Goal: Task Accomplishment & Management: Manage account settings

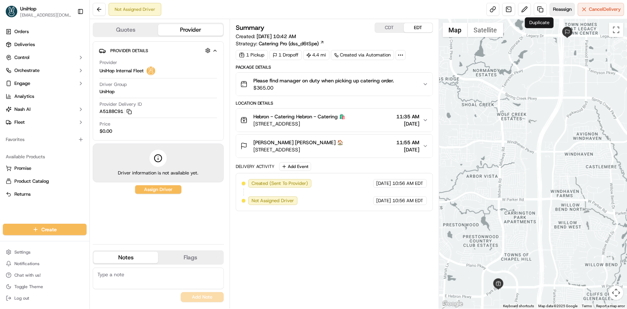
click at [553, 9] on span "Reassign" at bounding box center [562, 9] width 19 height 6
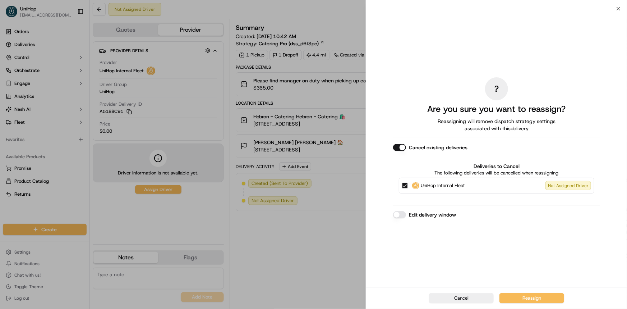
click at [399, 147] on button "Cancel existing deliveries" at bounding box center [399, 147] width 13 height 7
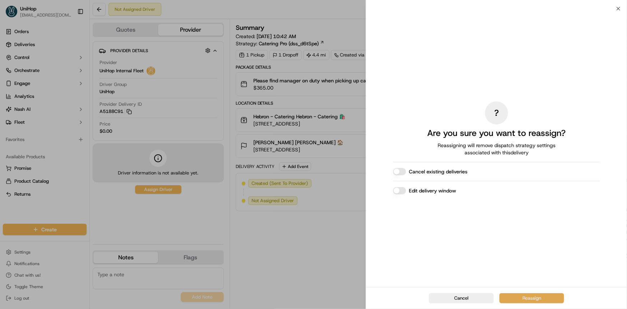
click at [552, 302] on button "Reassign" at bounding box center [531, 298] width 65 height 10
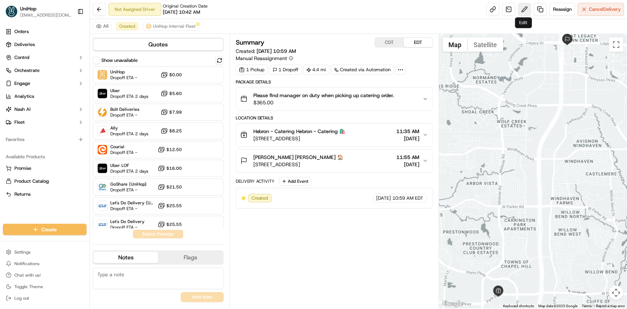
click at [519, 10] on button at bounding box center [524, 9] width 13 height 13
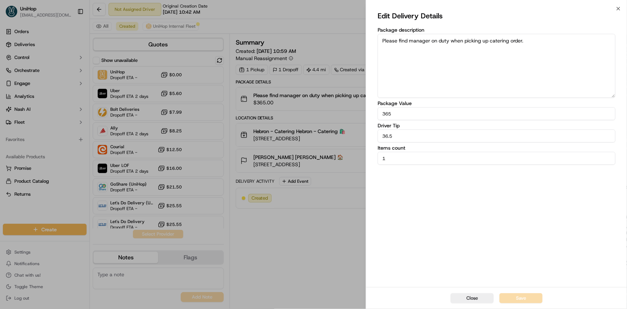
click at [312, 136] on body "UniHop dispatch@unihop.app Toggle Sidebar Orders Deliveries Control Orchestrate…" at bounding box center [313, 154] width 627 height 309
paste input "24"
type input "24.5"
click at [533, 297] on button "Save" at bounding box center [520, 298] width 43 height 10
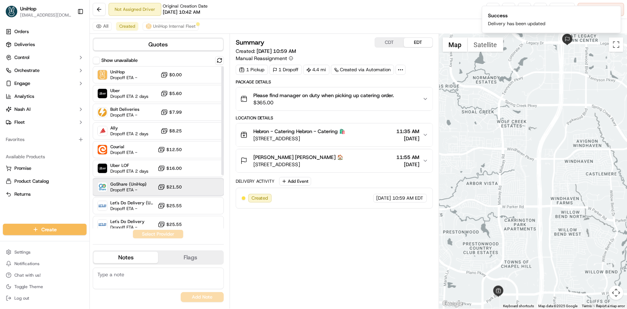
click at [200, 189] on div at bounding box center [202, 186] width 9 height 9
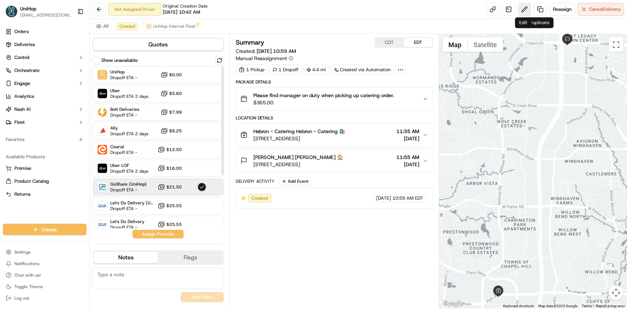
click at [519, 8] on button at bounding box center [524, 9] width 13 height 13
click at [173, 234] on button "Assign Provider" at bounding box center [158, 234] width 51 height 9
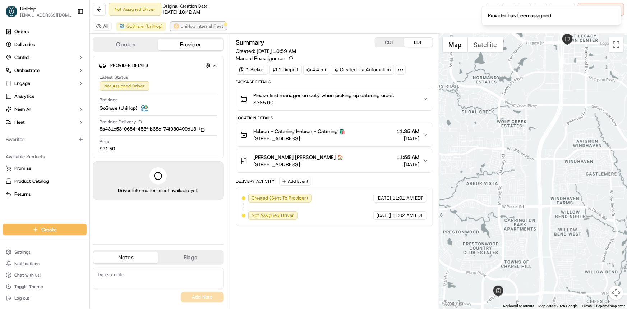
click at [173, 24] on img at bounding box center [176, 26] width 6 height 6
click at [616, 14] on icon "Notifications (F8)" at bounding box center [615, 12] width 6 height 6
click at [607, 11] on span "Cancel Delivery" at bounding box center [605, 9] width 32 height 6
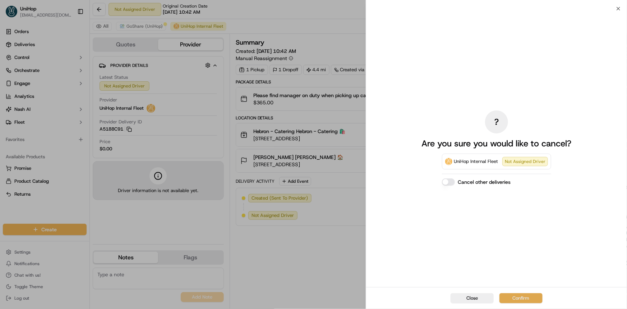
click at [532, 297] on button "Confirm" at bounding box center [520, 298] width 43 height 10
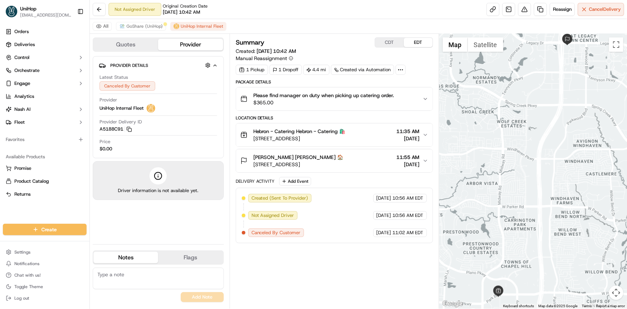
click at [9, 210] on div "Orders Deliveries Control Orchestrate Engage Analytics Nash AI Fleet Favorites …" at bounding box center [44, 120] width 89 height 195
click at [140, 26] on span "GoShare (UniHop)" at bounding box center [144, 26] width 36 height 6
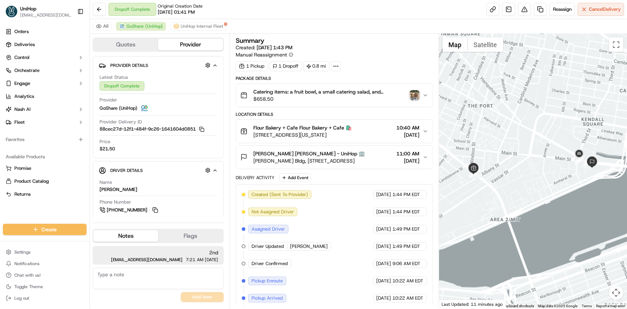
click at [35, 207] on div "Orders Deliveries Control Orchestrate Engage Analytics Nash AI Fleet Favorites …" at bounding box center [44, 120] width 89 height 195
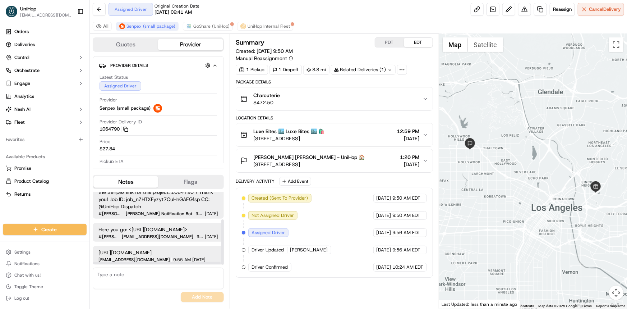
click at [36, 208] on div "Orders Deliveries Control Orchestrate Engage Analytics [PERSON_NAME] Fleet Favo…" at bounding box center [44, 120] width 89 height 195
drag, startPoint x: 559, startPoint y: 166, endPoint x: 552, endPoint y: 172, distance: 9.4
click at [556, 168] on div at bounding box center [533, 171] width 188 height 274
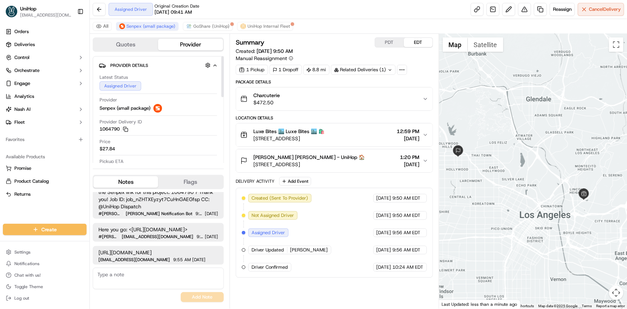
scroll to position [32, 0]
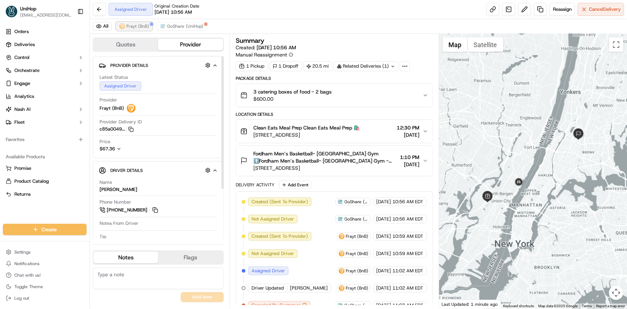
click at [137, 25] on span "Frayt (BnB)" at bounding box center [137, 26] width 23 height 6
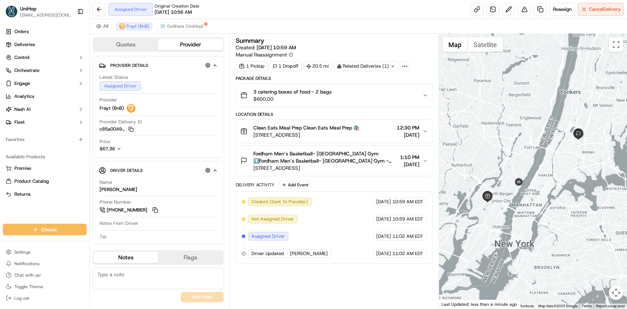
click at [307, 179] on div "Package Details 3 catering boxes of food - 2 bags $600.00 Location Details Clea…" at bounding box center [334, 169] width 197 height 188
click at [305, 183] on button "Add Event" at bounding box center [295, 184] width 32 height 9
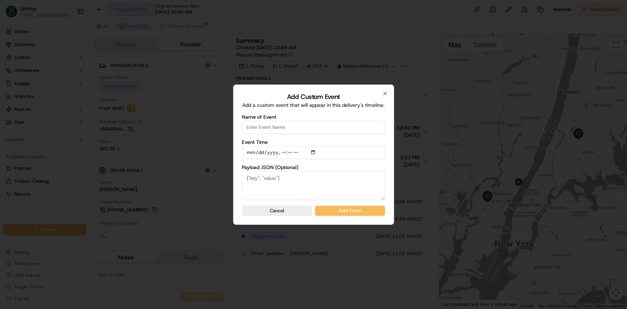
click at [298, 132] on input "Name of Event" at bounding box center [313, 127] width 143 height 13
type input "Driver confirmed"
click at [369, 206] on button "Add Event" at bounding box center [350, 210] width 70 height 10
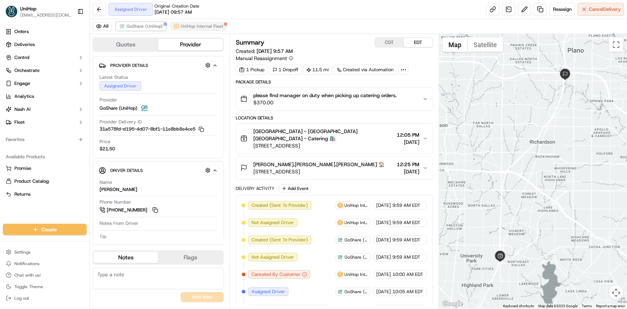
click at [154, 26] on span "GoShare (UniHop)" at bounding box center [144, 26] width 36 height 6
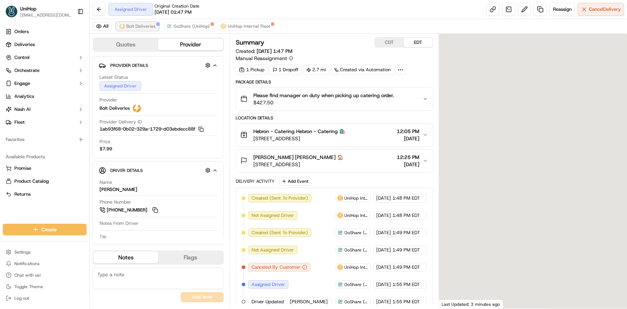
click at [140, 28] on span "Bolt Deliveries" at bounding box center [140, 26] width 29 height 6
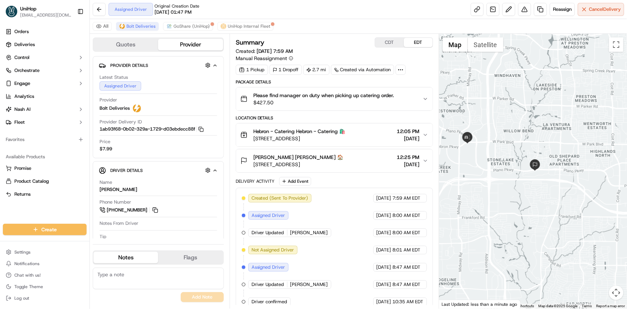
click at [488, 191] on div at bounding box center [533, 171] width 188 height 274
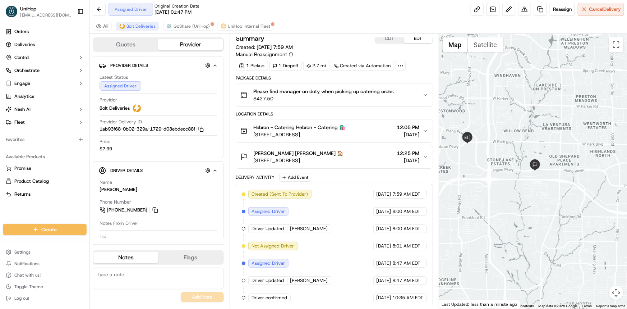
scroll to position [6, 0]
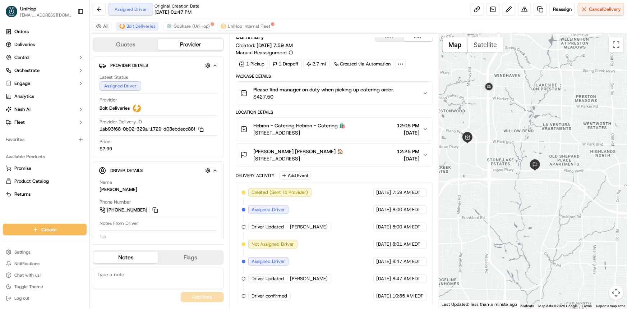
drag, startPoint x: 494, startPoint y: 169, endPoint x: 504, endPoint y: 204, distance: 35.8
click at [509, 204] on div at bounding box center [533, 171] width 188 height 274
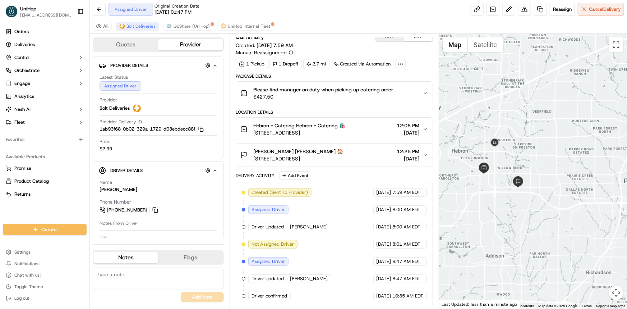
drag, startPoint x: 501, startPoint y: 189, endPoint x: 350, endPoint y: 11, distance: 232.6
click at [502, 190] on div at bounding box center [533, 171] width 188 height 274
click at [531, 163] on div at bounding box center [533, 171] width 188 height 274
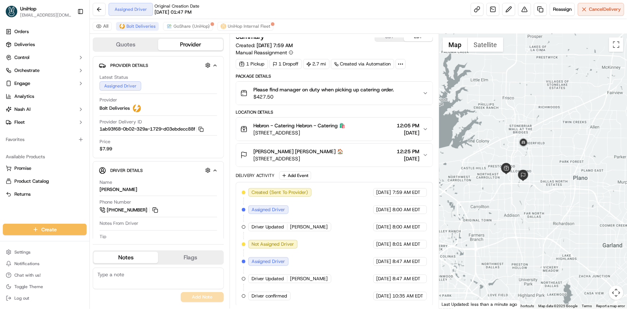
click at [506, 211] on div at bounding box center [533, 171] width 188 height 274
drag, startPoint x: 515, startPoint y: 133, endPoint x: 509, endPoint y: 119, distance: 15.4
click at [517, 110] on div at bounding box center [533, 171] width 188 height 274
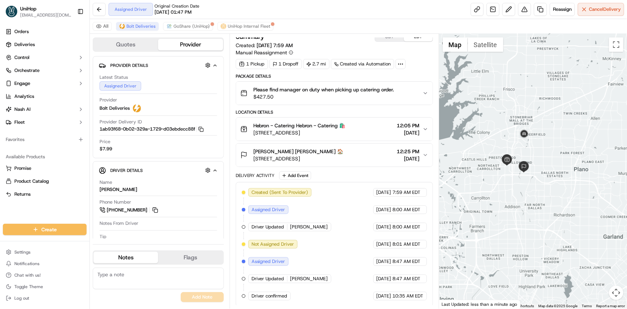
drag, startPoint x: 534, startPoint y: 151, endPoint x: 532, endPoint y: 128, distance: 23.0
click at [533, 129] on div at bounding box center [533, 171] width 188 height 274
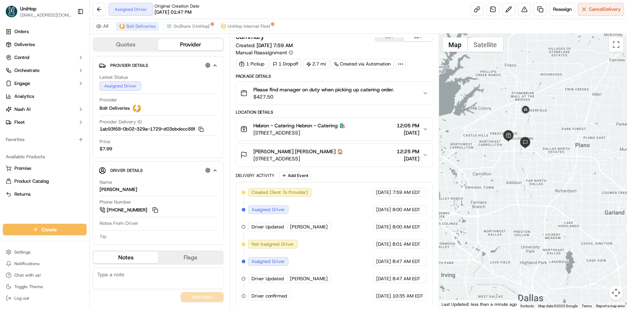
drag, startPoint x: 542, startPoint y: 142, endPoint x: 460, endPoint y: 97, distance: 92.9
click at [549, 167] on div at bounding box center [533, 171] width 188 height 274
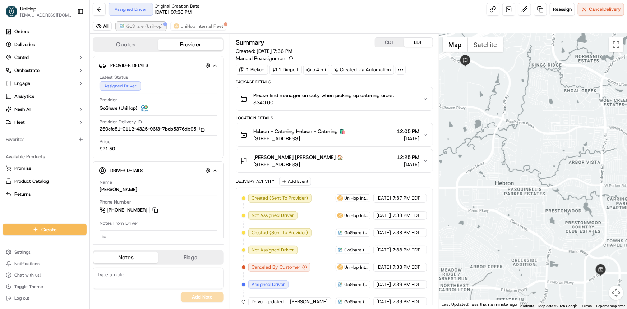
click at [138, 25] on span "GoShare (UniHop)" at bounding box center [144, 26] width 36 height 6
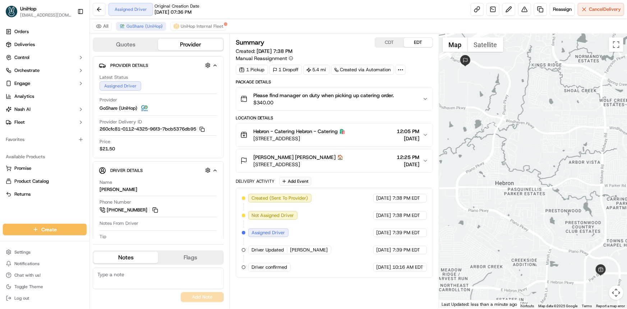
click at [561, 185] on div at bounding box center [533, 171] width 188 height 274
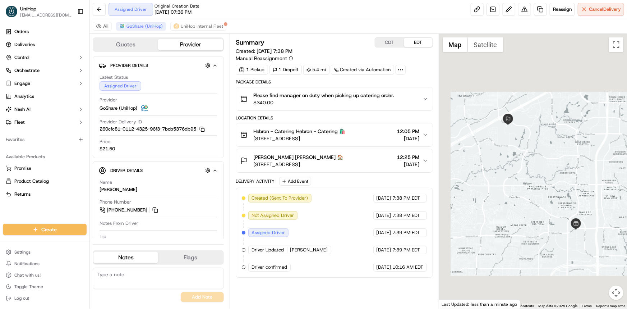
drag, startPoint x: 502, startPoint y: 184, endPoint x: 516, endPoint y: 174, distance: 17.0
click at [499, 185] on div at bounding box center [533, 171] width 188 height 274
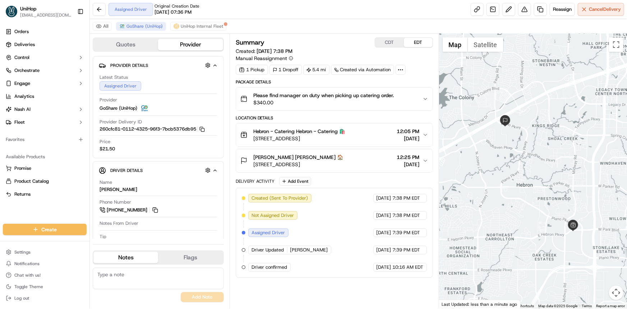
drag, startPoint x: 516, startPoint y: 174, endPoint x: 513, endPoint y: 180, distance: 6.6
click at [513, 176] on div at bounding box center [533, 171] width 188 height 274
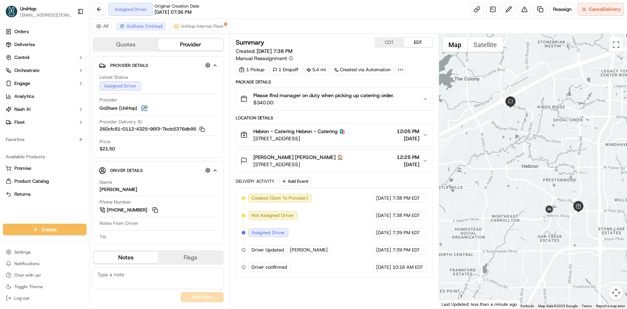
drag, startPoint x: 518, startPoint y: 170, endPoint x: 522, endPoint y: 146, distance: 24.5
click at [522, 150] on div at bounding box center [533, 171] width 188 height 274
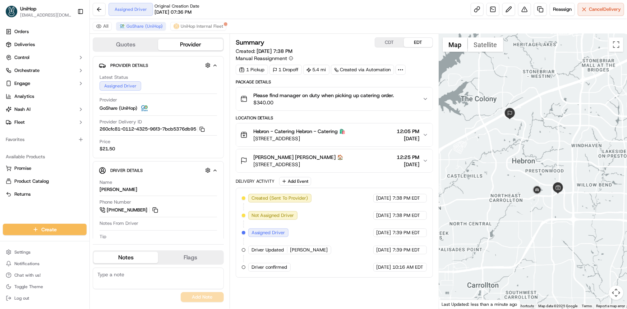
drag, startPoint x: 509, startPoint y: 198, endPoint x: 522, endPoint y: 202, distance: 14.1
click at [508, 200] on div at bounding box center [533, 171] width 188 height 274
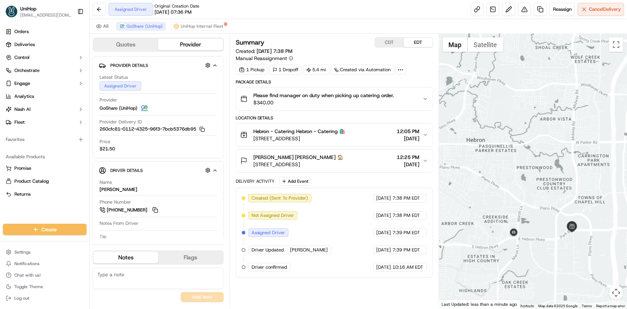
click at [511, 151] on div at bounding box center [533, 171] width 188 height 274
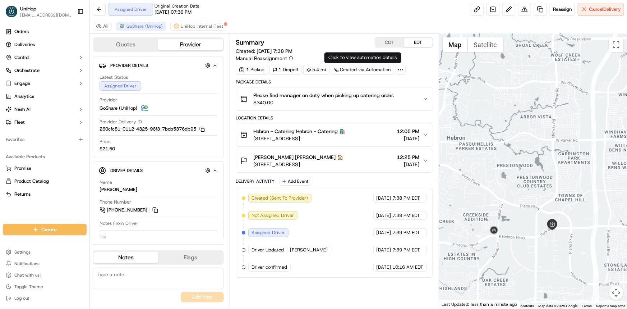
click at [388, 39] on button "CDT" at bounding box center [389, 42] width 29 height 9
drag, startPoint x: 488, startPoint y: 158, endPoint x: 498, endPoint y: 175, distance: 19.5
click at [490, 162] on div at bounding box center [533, 171] width 188 height 274
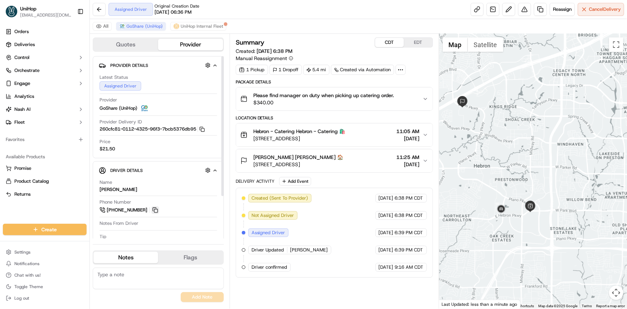
click at [156, 207] on button at bounding box center [155, 210] width 8 height 8
drag, startPoint x: 61, startPoint y: 212, endPoint x: 72, endPoint y: 212, distance: 10.8
click at [61, 212] on div "Orders Deliveries Control Orchestrate Engage Analytics [PERSON_NAME] Fleet Favo…" at bounding box center [44, 120] width 89 height 195
click at [417, 43] on button "EDT" at bounding box center [418, 42] width 29 height 9
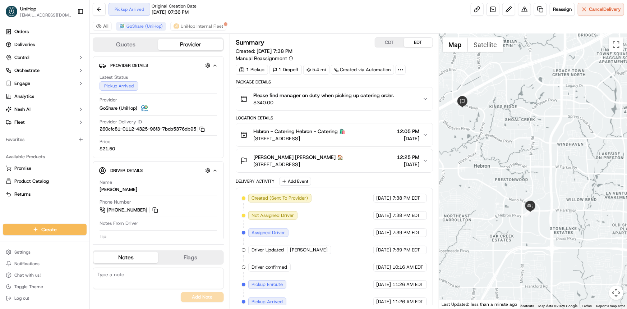
drag, startPoint x: 503, startPoint y: 167, endPoint x: 493, endPoint y: 148, distance: 21.5
click at [501, 152] on div at bounding box center [533, 171] width 188 height 274
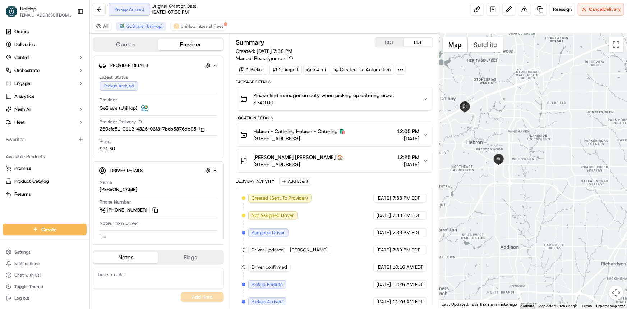
click at [536, 173] on div at bounding box center [533, 171] width 188 height 274
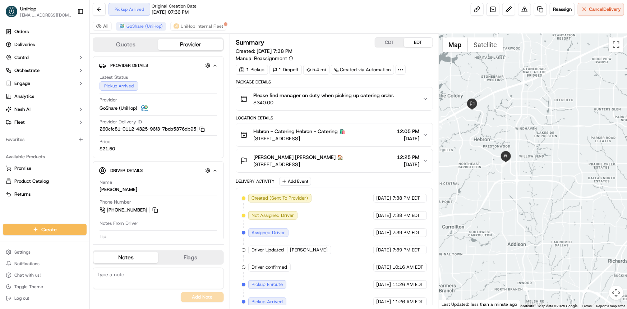
click at [11, 210] on div "Orders Deliveries Control Orchestrate Engage Analytics [PERSON_NAME] Fleet Favo…" at bounding box center [44, 120] width 89 height 195
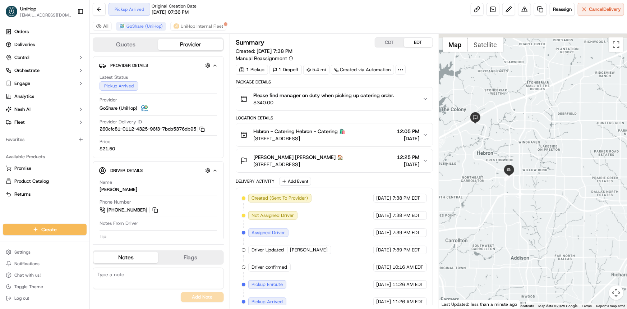
drag, startPoint x: 506, startPoint y: 152, endPoint x: 510, endPoint y: 143, distance: 9.5
click at [508, 152] on div at bounding box center [533, 171] width 188 height 274
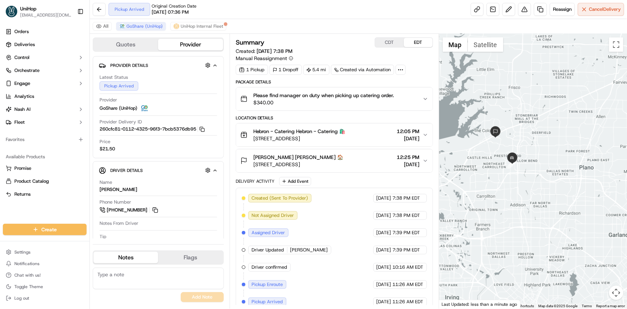
click at [517, 179] on div at bounding box center [533, 171] width 188 height 274
drag, startPoint x: 578, startPoint y: 189, endPoint x: 486, endPoint y: 165, distance: 94.8
click at [571, 176] on div at bounding box center [533, 171] width 188 height 274
drag, startPoint x: 539, startPoint y: 158, endPoint x: 538, endPoint y: 150, distance: 7.9
click at [540, 151] on div at bounding box center [533, 171] width 188 height 274
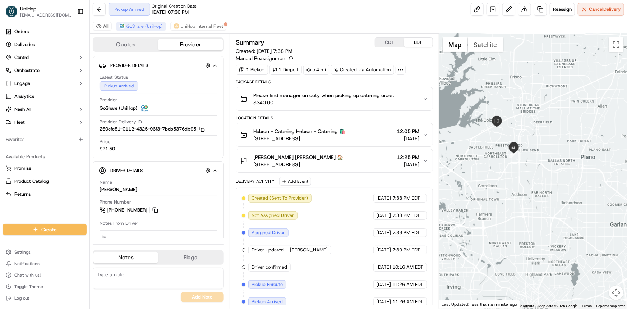
drag, startPoint x: 484, startPoint y: 182, endPoint x: 482, endPoint y: 175, distance: 8.2
click at [491, 191] on div at bounding box center [533, 171] width 188 height 274
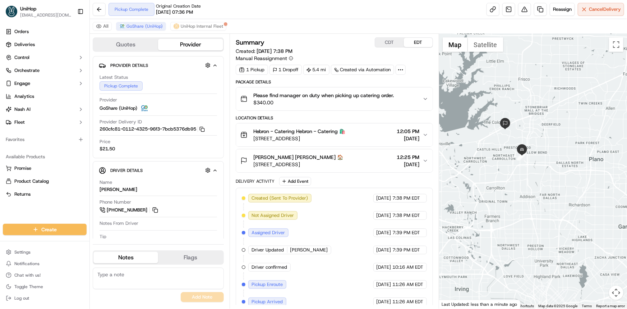
drag, startPoint x: 492, startPoint y: 111, endPoint x: 495, endPoint y: 115, distance: 4.7
click at [491, 112] on div at bounding box center [533, 171] width 188 height 274
click at [488, 157] on div at bounding box center [533, 171] width 188 height 274
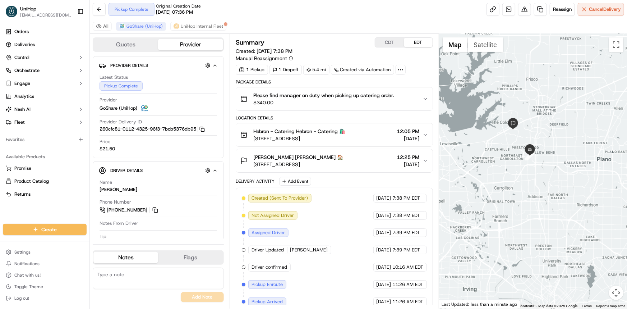
drag, startPoint x: 501, startPoint y: 151, endPoint x: 500, endPoint y: 159, distance: 8.6
click at [500, 159] on div at bounding box center [533, 171] width 188 height 274
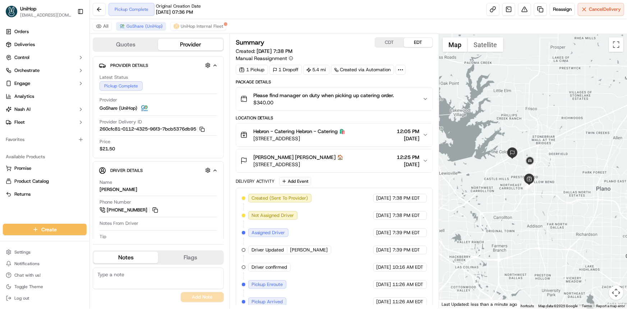
click at [523, 185] on img at bounding box center [528, 178] width 11 height 11
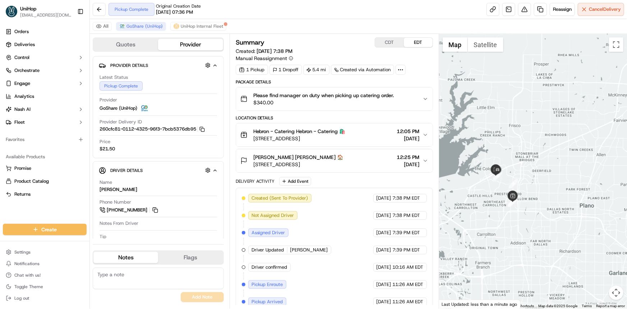
click at [534, 177] on div at bounding box center [533, 171] width 188 height 274
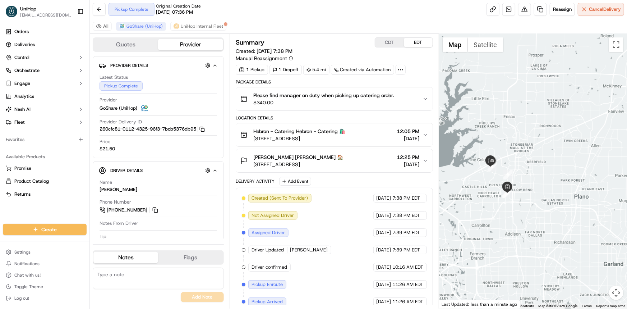
drag, startPoint x: 529, startPoint y: 157, endPoint x: 528, endPoint y: 153, distance: 3.9
click at [528, 154] on div at bounding box center [533, 171] width 188 height 274
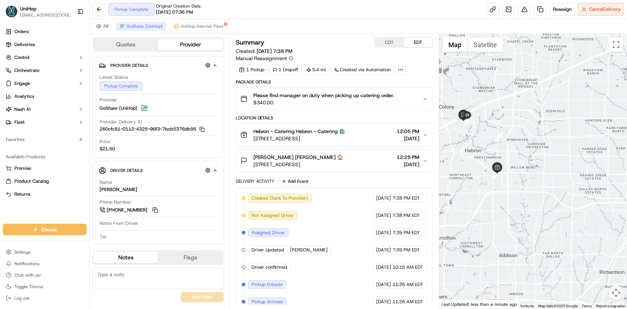
drag, startPoint x: 517, startPoint y: 148, endPoint x: 548, endPoint y: 180, distance: 44.4
click at [548, 179] on div at bounding box center [533, 171] width 188 height 274
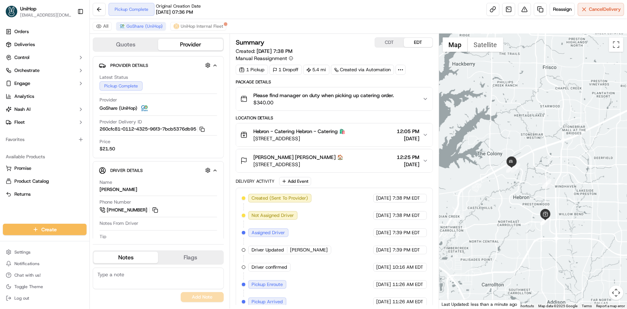
drag, startPoint x: 520, startPoint y: 168, endPoint x: 504, endPoint y: 170, distance: 15.6
click at [516, 166] on div at bounding box center [533, 171] width 188 height 274
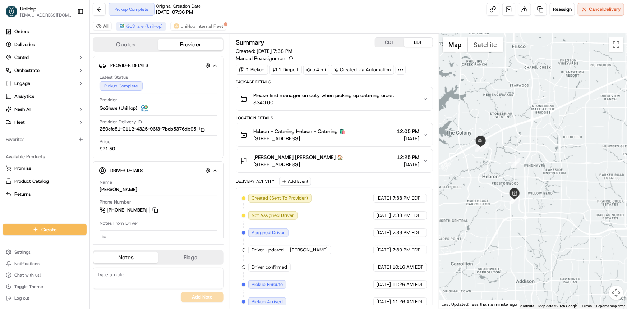
drag, startPoint x: 580, startPoint y: 196, endPoint x: 574, endPoint y: 216, distance: 21.5
click at [570, 196] on div at bounding box center [533, 171] width 188 height 274
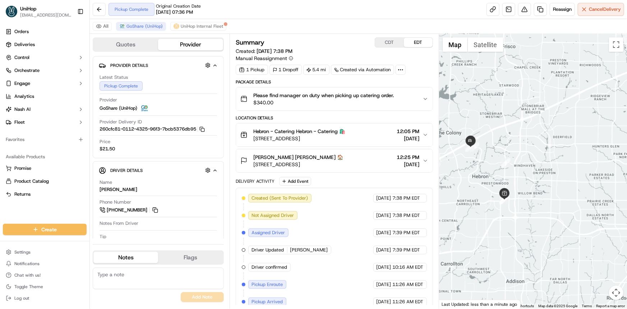
drag, startPoint x: 537, startPoint y: 165, endPoint x: 543, endPoint y: 179, distance: 15.5
click at [536, 164] on div at bounding box center [533, 171] width 188 height 274
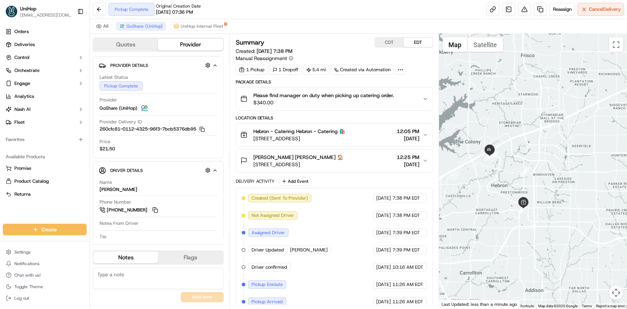
drag, startPoint x: 537, startPoint y: 179, endPoint x: 508, endPoint y: 189, distance: 30.8
click at [546, 170] on div at bounding box center [533, 171] width 188 height 274
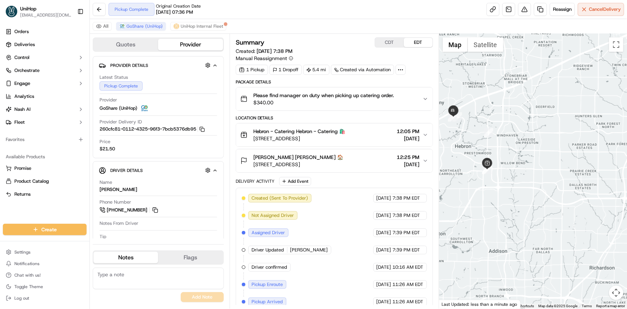
drag, startPoint x: 514, startPoint y: 180, endPoint x: 524, endPoint y: 189, distance: 14.0
click at [524, 185] on div at bounding box center [533, 171] width 188 height 274
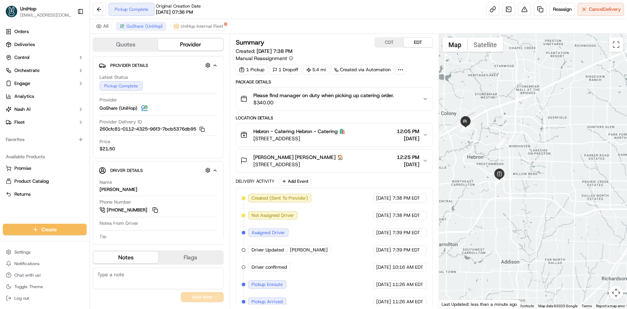
drag, startPoint x: 522, startPoint y: 188, endPoint x: 376, endPoint y: 89, distance: 176.7
click at [523, 191] on div at bounding box center [533, 171] width 188 height 274
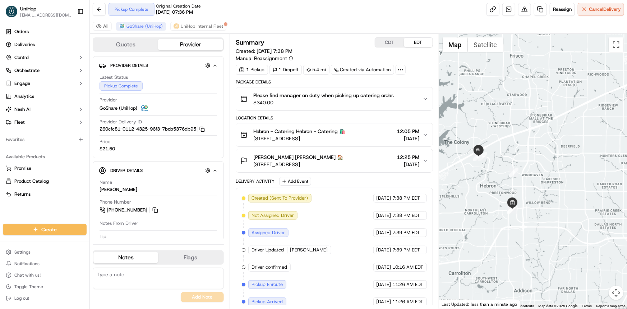
drag, startPoint x: 458, startPoint y: 109, endPoint x: 459, endPoint y: 113, distance: 3.7
click at [467, 126] on div at bounding box center [533, 171] width 188 height 274
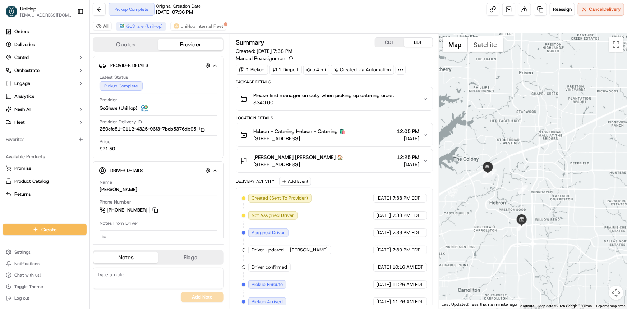
click at [498, 143] on div at bounding box center [533, 171] width 188 height 274
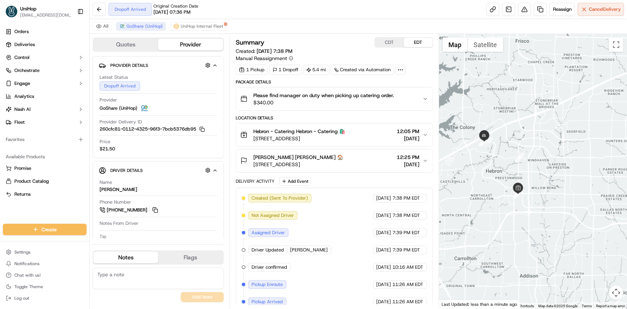
drag, startPoint x: 536, startPoint y: 182, endPoint x: 532, endPoint y: 198, distance: 15.5
click at [532, 198] on div at bounding box center [533, 171] width 188 height 274
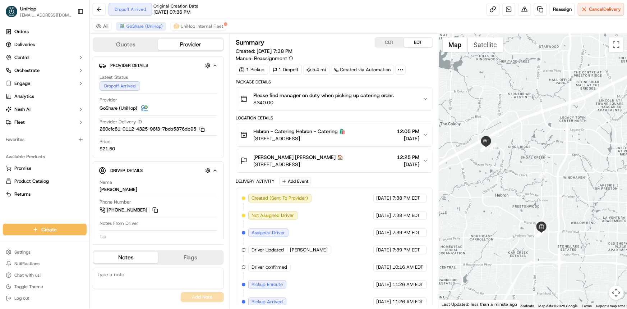
drag, startPoint x: 478, startPoint y: 152, endPoint x: 502, endPoint y: 181, distance: 38.5
click at [502, 181] on div at bounding box center [533, 171] width 188 height 274
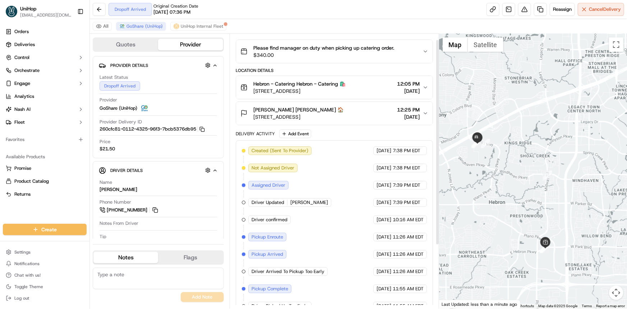
scroll to position [92, 0]
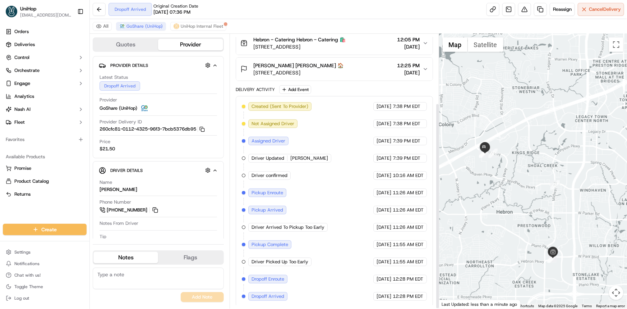
drag, startPoint x: 524, startPoint y: 193, endPoint x: 528, endPoint y: 205, distance: 12.8
click at [528, 204] on div at bounding box center [533, 171] width 188 height 274
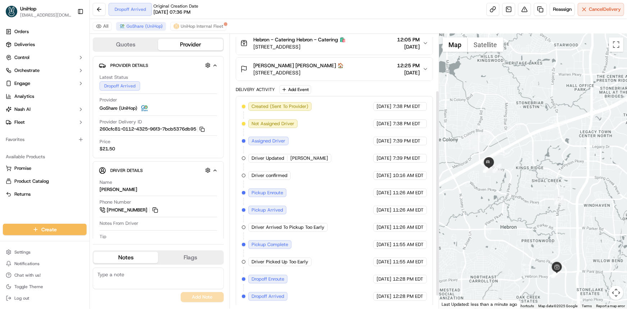
scroll to position [0, 0]
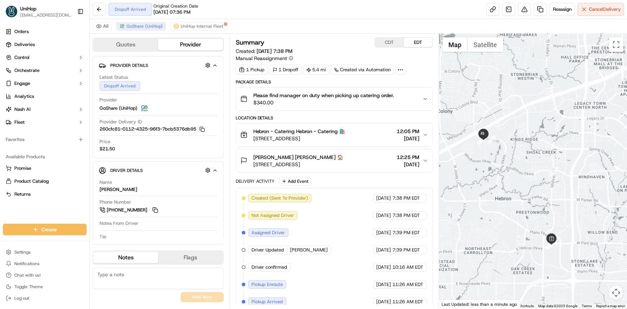
drag, startPoint x: 512, startPoint y: 154, endPoint x: 509, endPoint y: 127, distance: 27.1
click at [509, 130] on div at bounding box center [533, 171] width 188 height 274
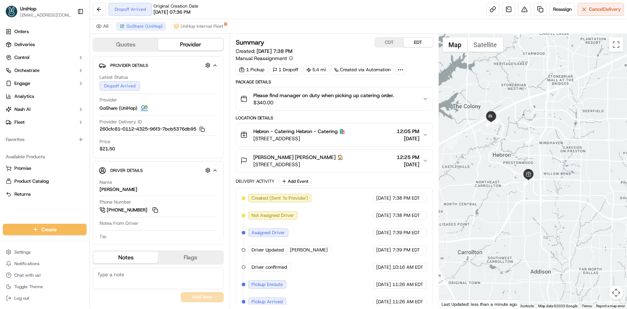
click at [513, 151] on div at bounding box center [533, 171] width 188 height 274
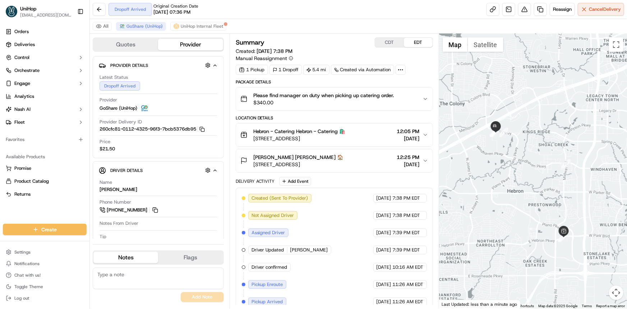
click at [384, 160] on div "Carolina Rodriguez Carolina Rodriguez 🏠 3451 Plano Pkwy, Lewisville, TX 75056, …" at bounding box center [331, 160] width 182 height 14
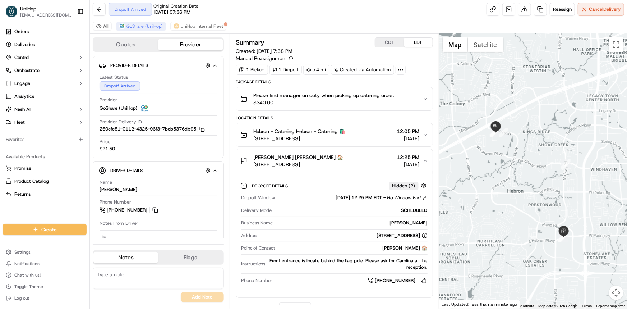
click at [384, 159] on div "Carolina Rodriguez Carolina Rodriguez 🏠 3451 Plano Pkwy, Lewisville, TX 75056, …" at bounding box center [331, 160] width 182 height 14
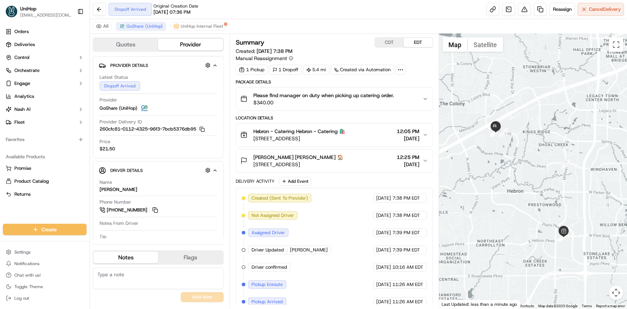
drag, startPoint x: 543, startPoint y: 149, endPoint x: 554, endPoint y: 166, distance: 20.0
click at [553, 165] on div at bounding box center [533, 171] width 188 height 274
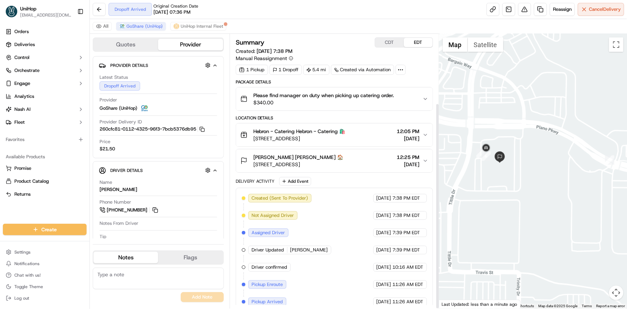
scroll to position [92, 0]
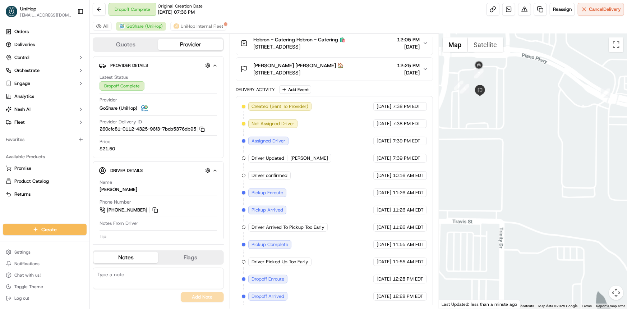
drag, startPoint x: 593, startPoint y: 195, endPoint x: 593, endPoint y: 204, distance: 9.3
click at [593, 204] on div at bounding box center [533, 171] width 188 height 274
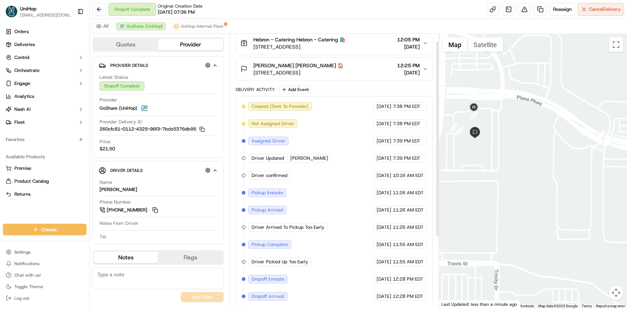
scroll to position [0, 0]
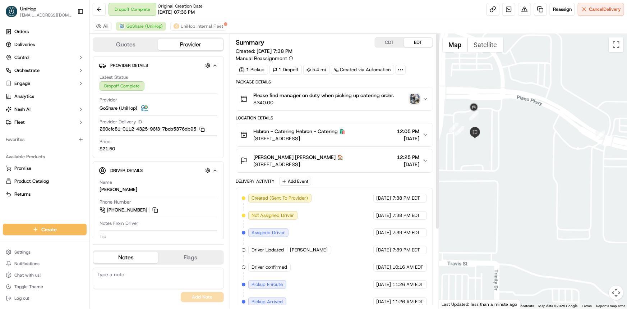
click at [410, 96] on img "button" at bounding box center [414, 99] width 10 height 10
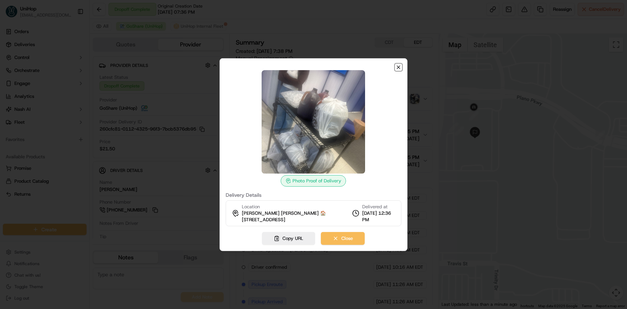
click at [399, 69] on icon "button" at bounding box center [398, 67] width 6 height 6
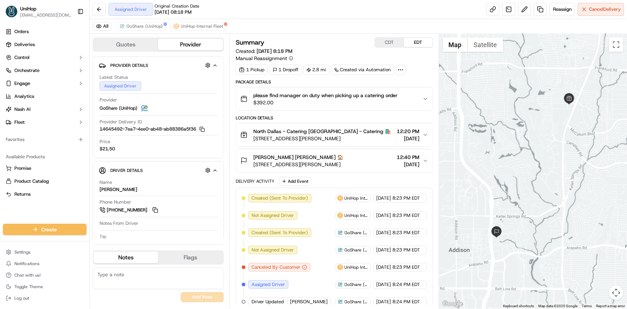
click at [43, 208] on div "Orders Deliveries Control Orchestrate Engage Analytics Nash AI Fleet Favorites …" at bounding box center [44, 120] width 89 height 195
click at [144, 20] on div "All GoShare (UniHop) UniHop Internal Fleet" at bounding box center [358, 26] width 537 height 15
click at [145, 25] on span "GoShare (UniHop)" at bounding box center [144, 26] width 36 height 6
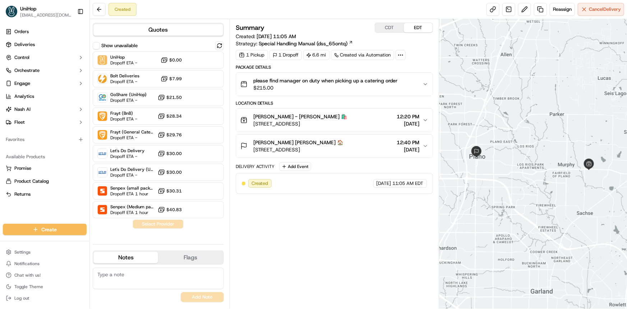
click at [361, 254] on div "Summary CDT EDT Created: [DATE] 11:05 AM Strategy: Special Handling Manual (dss…" at bounding box center [334, 164] width 197 height 282
copy span "215."
drag, startPoint x: 256, startPoint y: 87, endPoint x: 267, endPoint y: 88, distance: 10.8
click at [266, 89] on span "$215.00" at bounding box center [325, 87] width 144 height 7
drag, startPoint x: 311, startPoint y: 55, endPoint x: 320, endPoint y: 56, distance: 9.0
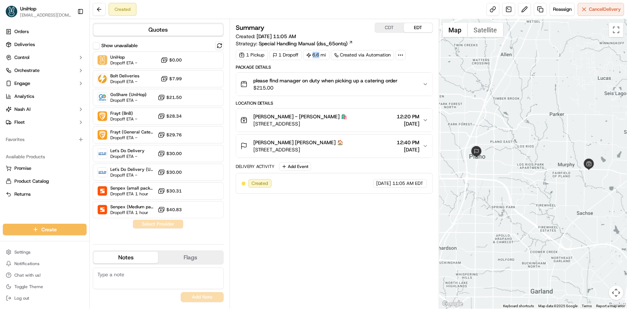
click at [320, 56] on div "6.6 mi" at bounding box center [316, 55] width 26 height 10
copy div "6.6"
click at [523, 9] on button at bounding box center [524, 9] width 13 height 13
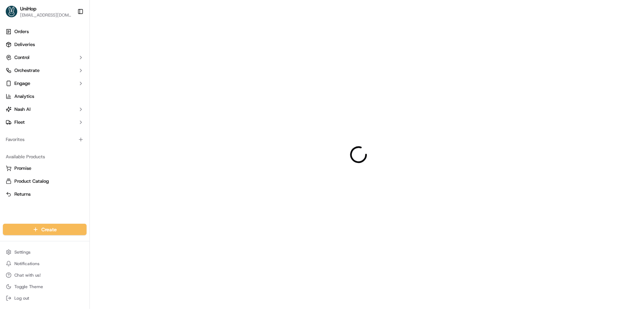
drag, startPoint x: 535, startPoint y: 204, endPoint x: 529, endPoint y: 215, distance: 12.8
click at [529, 201] on div at bounding box center [358, 154] width 537 height 309
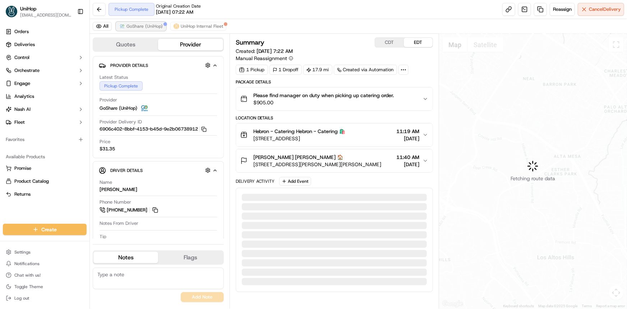
click at [146, 27] on span "GoShare (UniHop)" at bounding box center [144, 26] width 36 height 6
click at [17, 212] on div "Orders Deliveries Control Orchestrate Engage Analytics Nash AI Fleet Favorites …" at bounding box center [44, 120] width 89 height 195
click at [46, 209] on div "Orders Deliveries Control Orchestrate Engage Analytics Nash AI Fleet Favorites …" at bounding box center [44, 120] width 89 height 195
click at [16, 207] on div "Orders Deliveries Control Orchestrate Engage Analytics Nash AI Fleet Favorites …" at bounding box center [44, 120] width 89 height 195
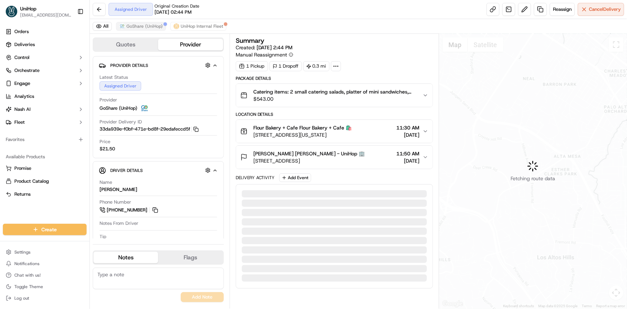
click at [140, 18] on div "Assigned Driver Original Creation Date 09/15/2025 02:44 PM Reassign Cancel Deli…" at bounding box center [358, 9] width 537 height 19
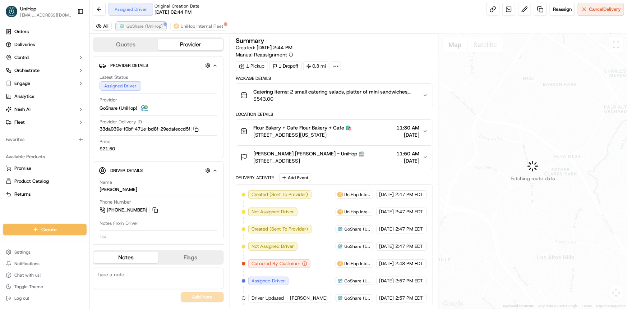
click at [140, 27] on span "GoShare (UniHop)" at bounding box center [144, 26] width 36 height 6
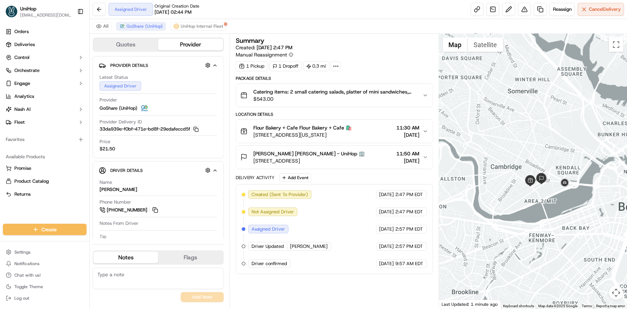
drag, startPoint x: 538, startPoint y: 213, endPoint x: 533, endPoint y: 217, distance: 6.8
click at [532, 214] on div at bounding box center [533, 171] width 188 height 274
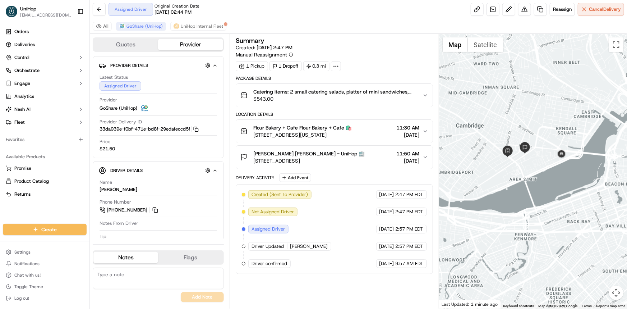
click at [551, 224] on div at bounding box center [533, 171] width 188 height 274
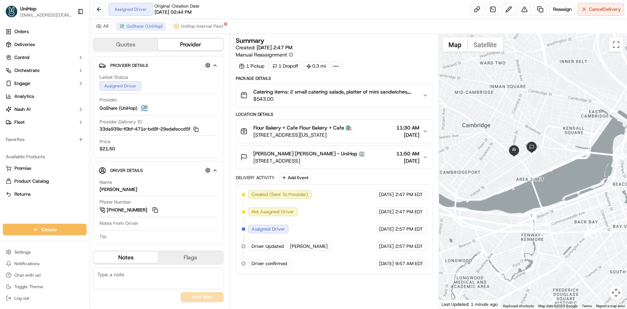
drag, startPoint x: 513, startPoint y: 158, endPoint x: 526, endPoint y: 173, distance: 19.4
click at [522, 166] on div at bounding box center [533, 171] width 188 height 274
drag, startPoint x: 528, startPoint y: 160, endPoint x: 513, endPoint y: 166, distance: 16.4
click at [515, 164] on div at bounding box center [533, 171] width 188 height 274
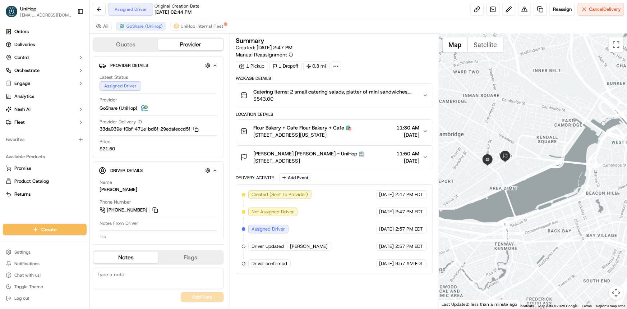
drag, startPoint x: 527, startPoint y: 143, endPoint x: 515, endPoint y: 136, distance: 13.4
click at [514, 135] on div at bounding box center [533, 171] width 188 height 274
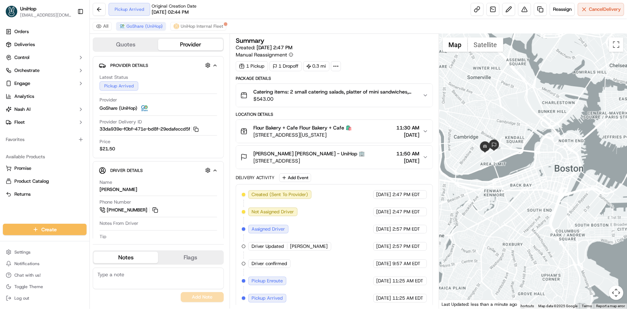
drag, startPoint x: 515, startPoint y: 144, endPoint x: 515, endPoint y: 151, distance: 6.5
click at [519, 151] on div at bounding box center [533, 171] width 188 height 274
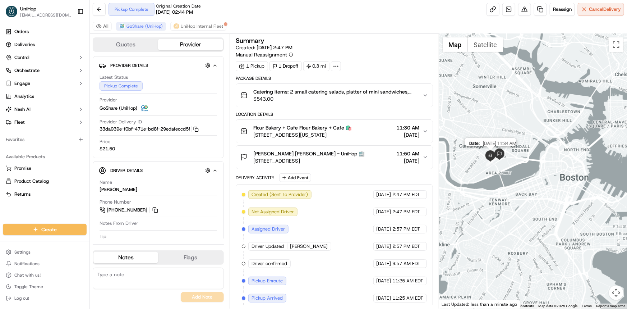
click at [511, 143] on div "Date : 09/16/2025 11:34 AM" at bounding box center [533, 171] width 188 height 274
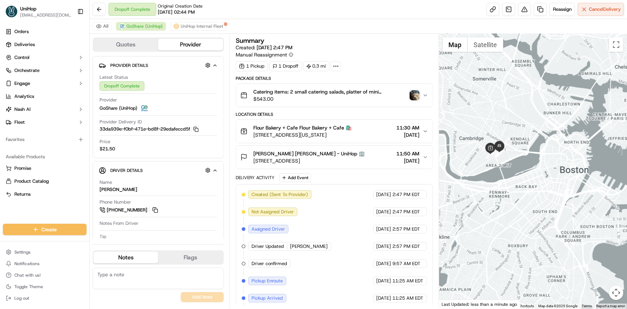
click at [550, 142] on div at bounding box center [533, 171] width 188 height 274
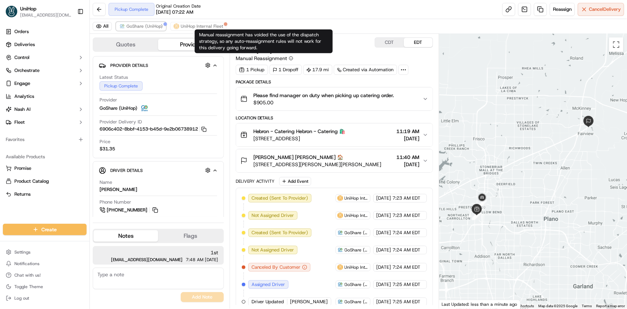
click at [149, 28] on span "GoShare (UniHop)" at bounding box center [144, 26] width 36 height 6
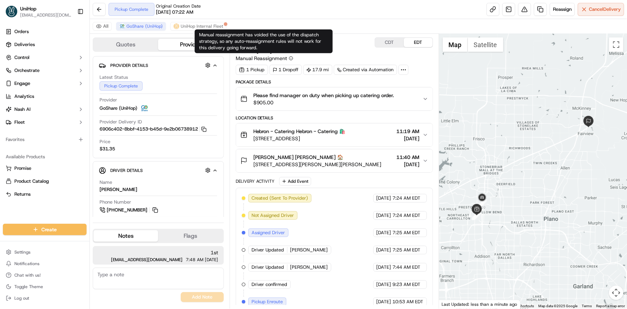
click at [503, 175] on div at bounding box center [533, 171] width 188 height 274
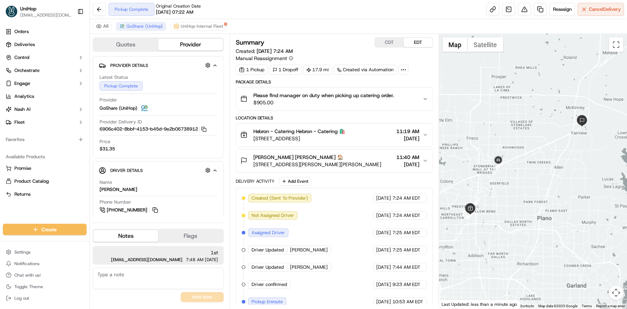
drag, startPoint x: 549, startPoint y: 182, endPoint x: 544, endPoint y: 191, distance: 10.3
click at [548, 184] on div at bounding box center [533, 171] width 188 height 274
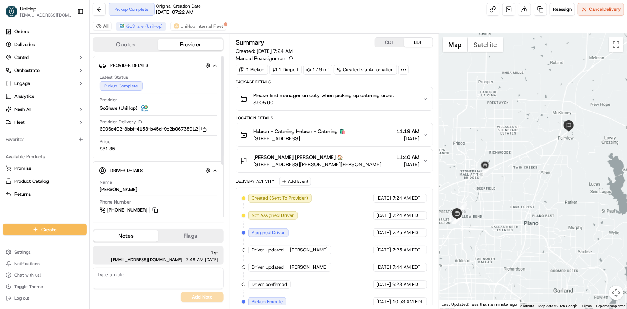
drag, startPoint x: 520, startPoint y: 155, endPoint x: 472, endPoint y: 151, distance: 48.6
click at [520, 152] on div at bounding box center [533, 171] width 188 height 274
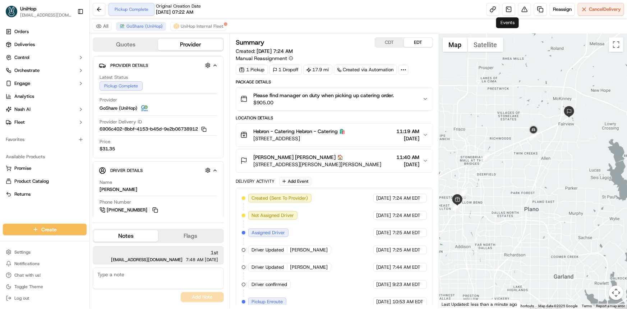
click at [552, 230] on div at bounding box center [533, 171] width 188 height 274
click at [511, 217] on div at bounding box center [533, 171] width 188 height 274
click at [479, 204] on div at bounding box center [533, 171] width 188 height 274
click at [503, 187] on div at bounding box center [533, 171] width 188 height 274
drag, startPoint x: 528, startPoint y: 145, endPoint x: 518, endPoint y: 152, distance: 12.7
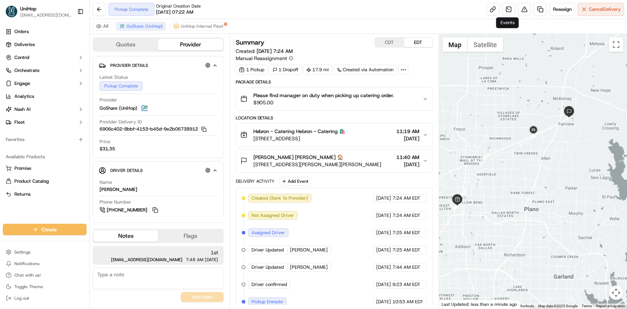
click at [520, 140] on div at bounding box center [533, 171] width 188 height 274
click at [516, 199] on div at bounding box center [533, 171] width 188 height 274
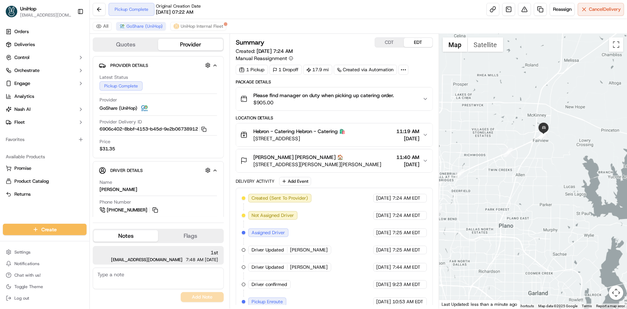
drag, startPoint x: 551, startPoint y: 144, endPoint x: 548, endPoint y: 146, distance: 4.2
click at [548, 143] on div at bounding box center [533, 171] width 188 height 274
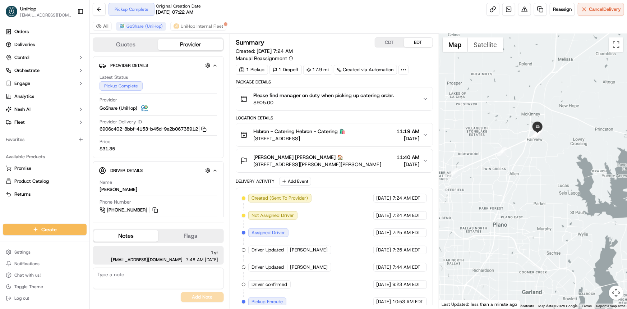
click at [512, 163] on div at bounding box center [533, 171] width 188 height 274
click at [511, 179] on div at bounding box center [533, 171] width 188 height 274
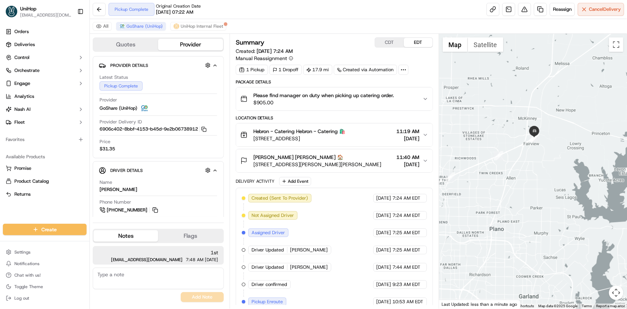
drag, startPoint x: 596, startPoint y: 211, endPoint x: 307, endPoint y: 68, distance: 322.8
click at [595, 210] on div at bounding box center [533, 171] width 188 height 274
click at [521, 175] on div at bounding box center [533, 171] width 188 height 274
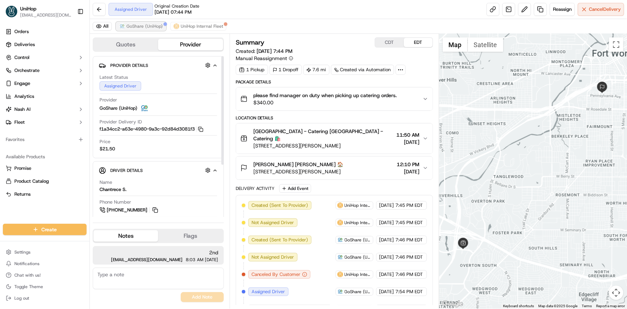
click at [130, 27] on span "GoShare (UniHop)" at bounding box center [144, 26] width 36 height 6
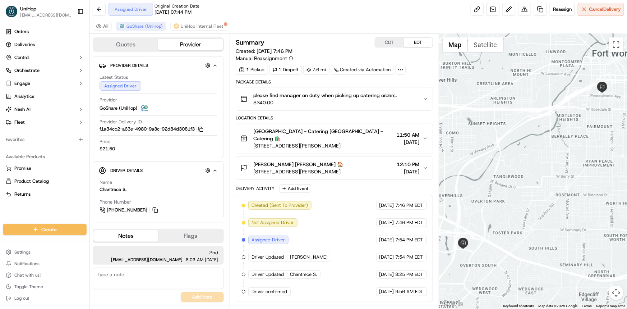
click at [15, 210] on div "Orders Deliveries Control Orchestrate Engage Analytics [PERSON_NAME] Fleet Favo…" at bounding box center [44, 120] width 89 height 195
drag, startPoint x: 473, startPoint y: 171, endPoint x: 483, endPoint y: 175, distance: 11.0
click at [474, 171] on div at bounding box center [533, 171] width 188 height 274
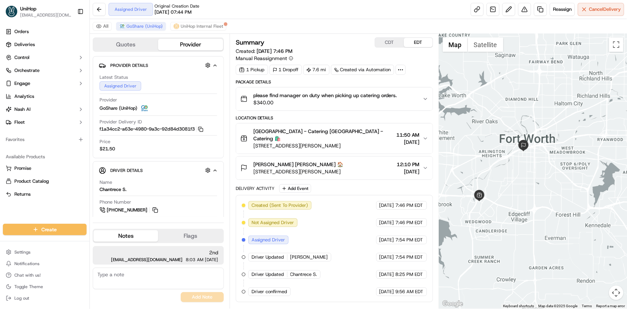
click at [510, 176] on div at bounding box center [533, 171] width 188 height 274
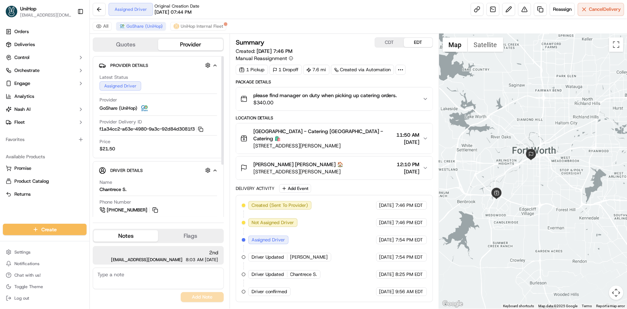
click at [481, 144] on div at bounding box center [533, 171] width 188 height 274
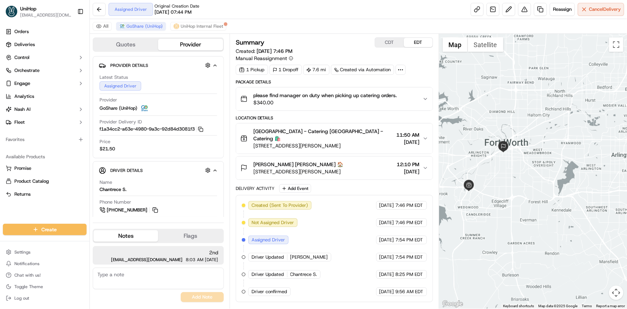
drag, startPoint x: 535, startPoint y: 193, endPoint x: 516, endPoint y: 161, distance: 37.4
click at [527, 153] on div at bounding box center [533, 171] width 188 height 274
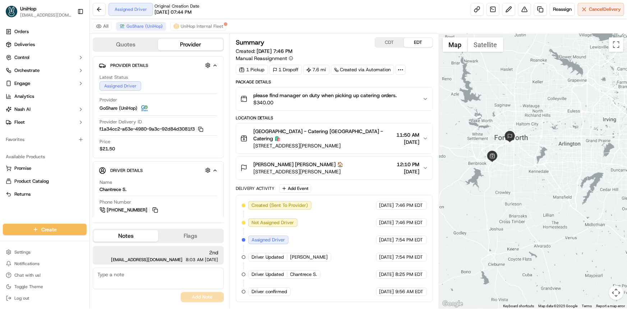
drag, startPoint x: 518, startPoint y: 164, endPoint x: 521, endPoint y: 168, distance: 4.6
click at [520, 167] on div at bounding box center [533, 171] width 188 height 274
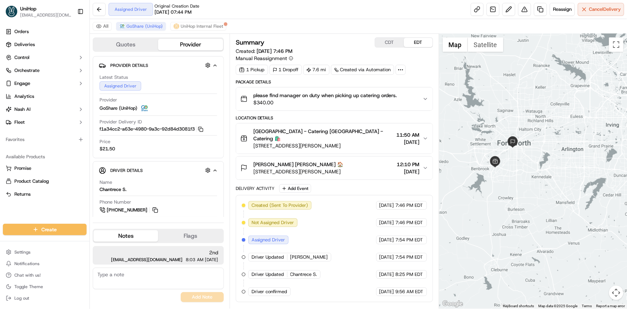
click at [561, 238] on div at bounding box center [533, 171] width 188 height 274
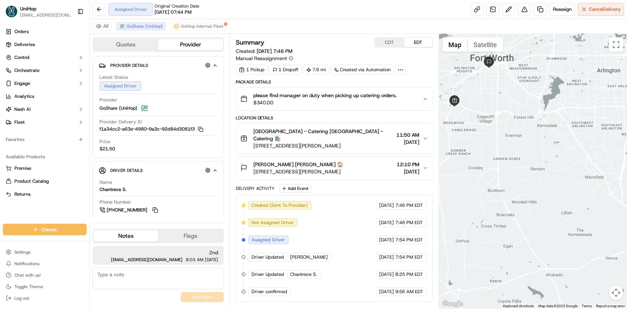
drag, startPoint x: 533, startPoint y: 179, endPoint x: 551, endPoint y: 214, distance: 39.2
click at [551, 214] on div at bounding box center [533, 171] width 188 height 274
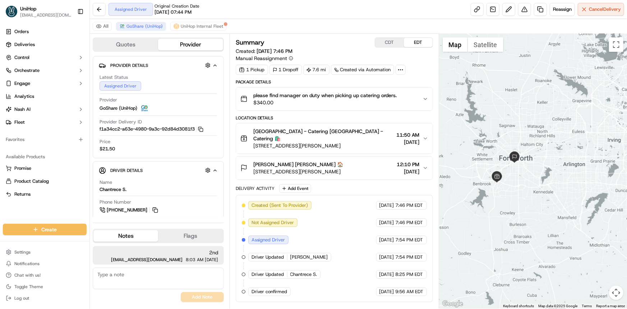
drag, startPoint x: 533, startPoint y: 188, endPoint x: 449, endPoint y: 129, distance: 102.4
click at [530, 188] on div at bounding box center [533, 171] width 188 height 274
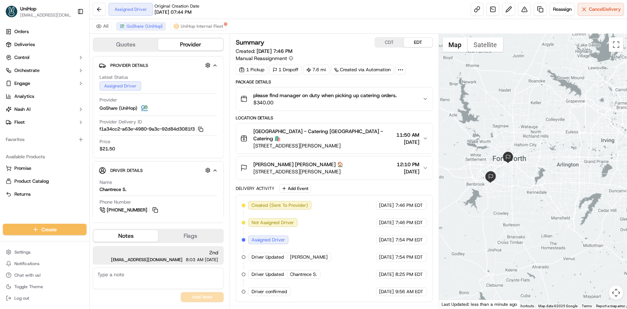
click at [496, 174] on div at bounding box center [533, 171] width 188 height 274
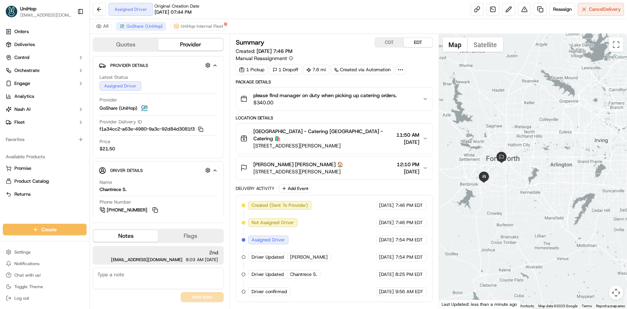
drag, startPoint x: 520, startPoint y: 192, endPoint x: 499, endPoint y: 173, distance: 27.7
click at [499, 174] on div at bounding box center [533, 171] width 188 height 274
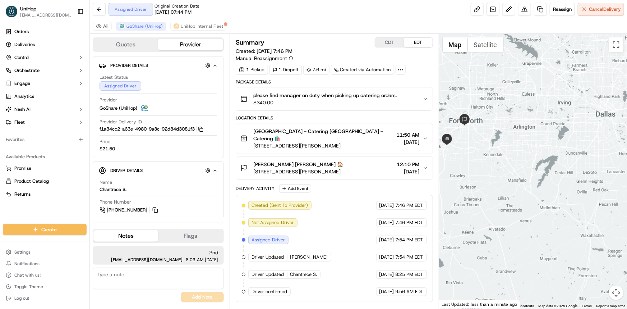
drag, startPoint x: 511, startPoint y: 132, endPoint x: 521, endPoint y: 131, distance: 9.7
click at [515, 130] on div at bounding box center [533, 171] width 188 height 274
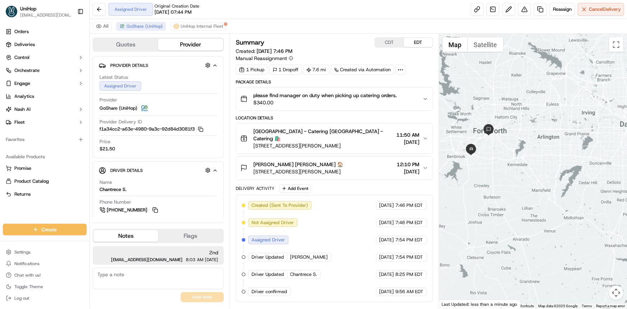
drag, startPoint x: 541, startPoint y: 145, endPoint x: 555, endPoint y: 155, distance: 17.2
click at [556, 154] on div at bounding box center [533, 171] width 188 height 274
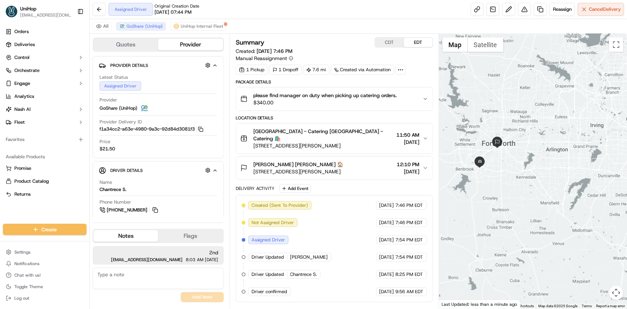
drag, startPoint x: 517, startPoint y: 206, endPoint x: 521, endPoint y: 214, distance: 9.3
click at [521, 214] on div at bounding box center [533, 171] width 188 height 274
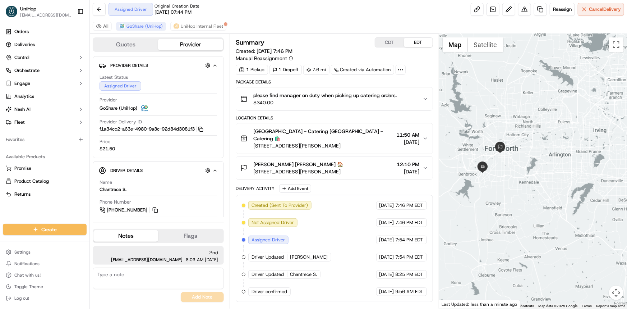
drag, startPoint x: 499, startPoint y: 174, endPoint x: 502, endPoint y: 168, distance: 7.1
click at [502, 168] on div at bounding box center [533, 171] width 188 height 274
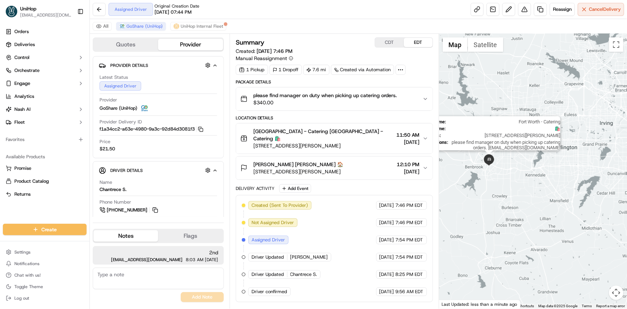
drag, startPoint x: 486, startPoint y: 158, endPoint x: 510, endPoint y: 166, distance: 25.3
click at [495, 161] on img at bounding box center [488, 159] width 11 height 11
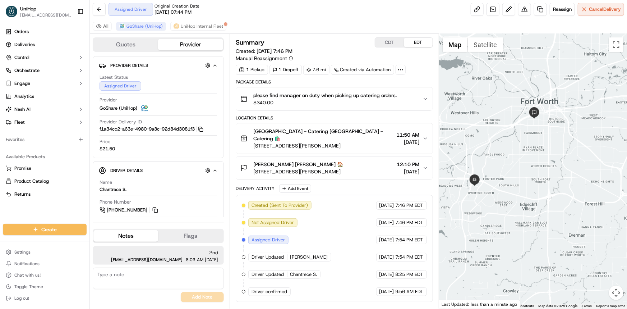
drag, startPoint x: 510, startPoint y: 165, endPoint x: 517, endPoint y: 170, distance: 8.6
click at [517, 170] on div "To navigate, press the arrow keys." at bounding box center [533, 171] width 188 height 274
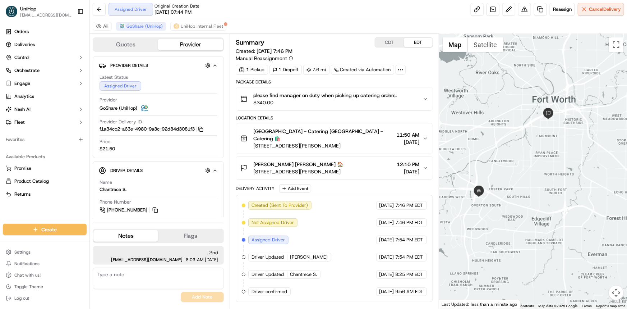
click at [546, 176] on div at bounding box center [533, 171] width 188 height 274
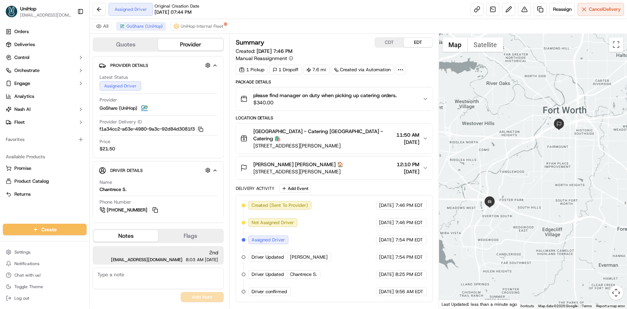
drag, startPoint x: 524, startPoint y: 204, endPoint x: 529, endPoint y: 207, distance: 5.8
click at [529, 206] on div at bounding box center [533, 171] width 188 height 274
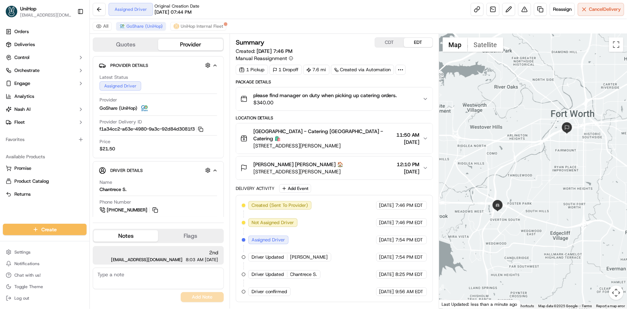
click at [536, 182] on div at bounding box center [533, 171] width 188 height 274
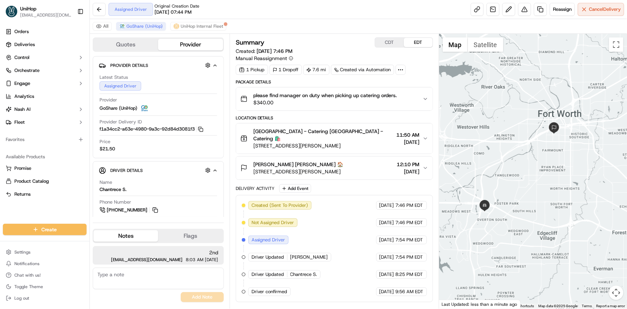
drag, startPoint x: 524, startPoint y: 179, endPoint x: 519, endPoint y: 180, distance: 5.1
click at [519, 179] on div at bounding box center [533, 171] width 188 height 274
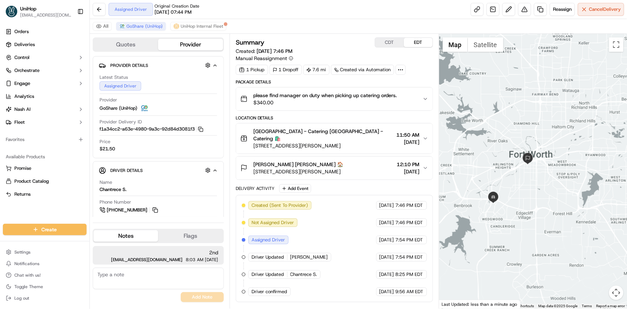
drag, startPoint x: 544, startPoint y: 221, endPoint x: 542, endPoint y: 224, distance: 4.1
click at [541, 223] on div at bounding box center [533, 171] width 188 height 274
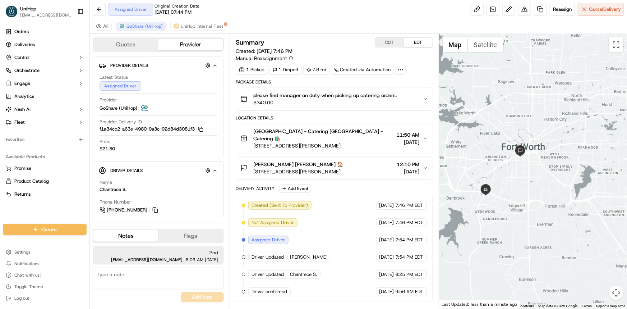
click at [543, 201] on div at bounding box center [533, 171] width 188 height 274
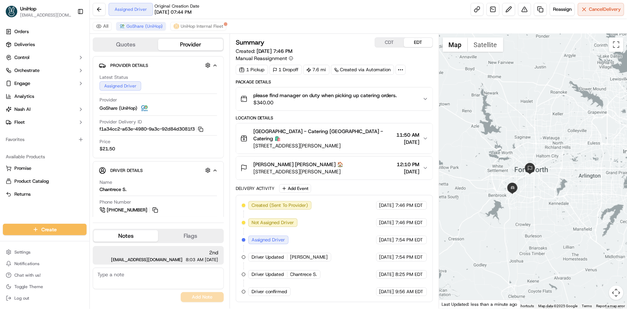
drag, startPoint x: 552, startPoint y: 211, endPoint x: 546, endPoint y: 221, distance: 12.0
click at [548, 207] on div at bounding box center [533, 171] width 188 height 274
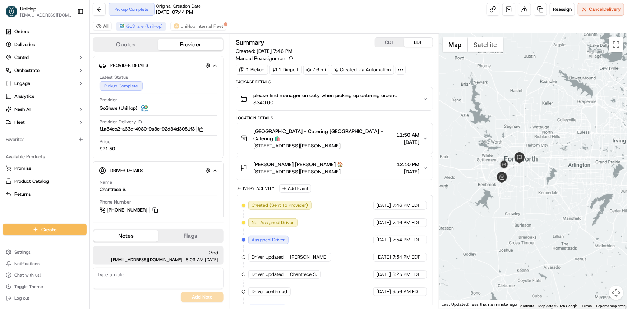
drag, startPoint x: 553, startPoint y: 176, endPoint x: 546, endPoint y: 177, distance: 7.3
click at [551, 176] on div at bounding box center [533, 171] width 188 height 274
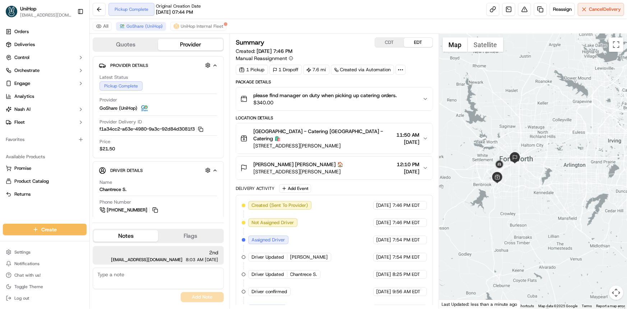
drag, startPoint x: 523, startPoint y: 147, endPoint x: 352, endPoint y: 66, distance: 188.8
click at [520, 149] on div at bounding box center [533, 171] width 188 height 274
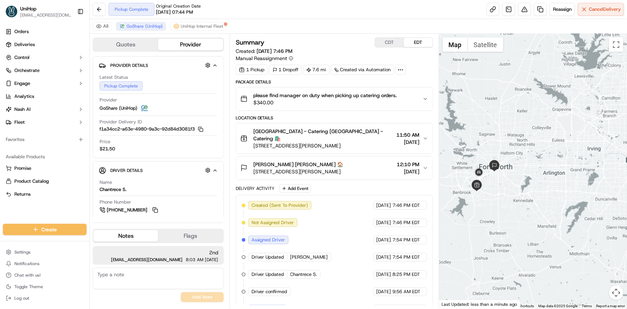
drag, startPoint x: 524, startPoint y: 157, endPoint x: 516, endPoint y: 159, distance: 8.2
click at [516, 159] on div at bounding box center [533, 171] width 188 height 274
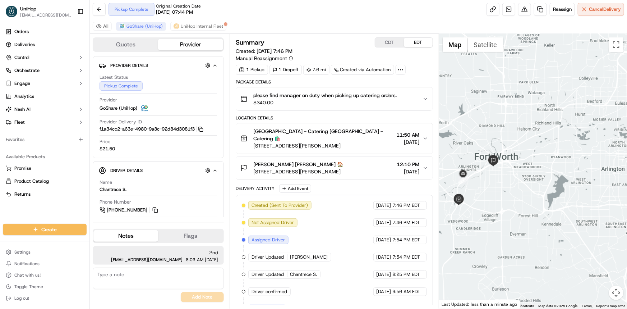
drag, startPoint x: 21, startPoint y: 213, endPoint x: 196, endPoint y: 213, distance: 174.6
click at [21, 213] on div "Orders Deliveries Control Orchestrate Engage Analytics [PERSON_NAME] Fleet Favo…" at bounding box center [44, 120] width 89 height 195
drag, startPoint x: 468, startPoint y: 191, endPoint x: 476, endPoint y: 198, distance: 10.2
click at [476, 198] on div at bounding box center [533, 171] width 188 height 274
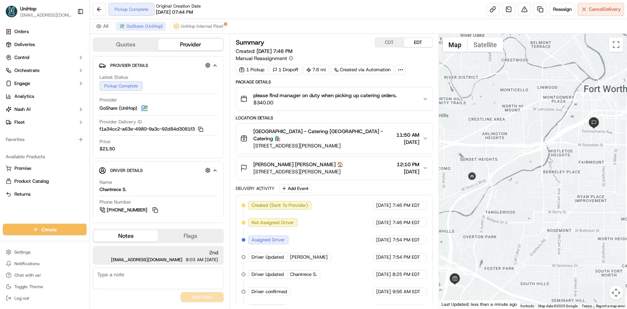
click at [518, 177] on div at bounding box center [533, 171] width 188 height 274
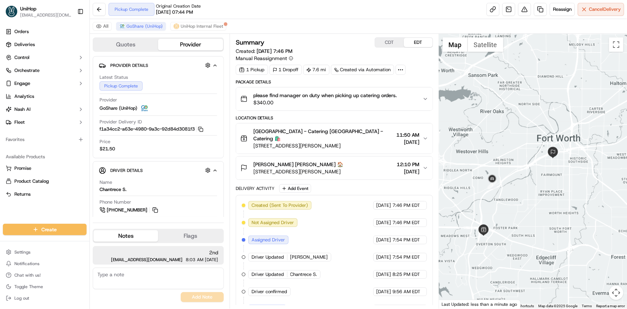
drag, startPoint x: 512, startPoint y: 170, endPoint x: 508, endPoint y: 173, distance: 5.2
click at [508, 172] on div at bounding box center [533, 171] width 188 height 274
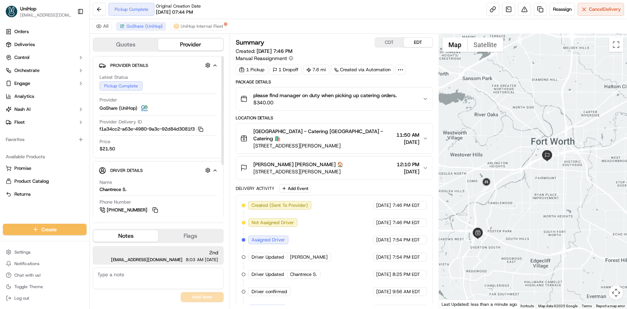
drag, startPoint x: 153, startPoint y: 207, endPoint x: 210, endPoint y: 197, distance: 57.3
click at [154, 207] on button at bounding box center [155, 210] width 8 height 8
drag, startPoint x: 19, startPoint y: 209, endPoint x: 425, endPoint y: 257, distance: 409.4
click at [19, 209] on div "Orders Deliveries Control Orchestrate Engage Analytics [PERSON_NAME] Fleet Favo…" at bounding box center [44, 120] width 89 height 195
drag, startPoint x: 504, startPoint y: 164, endPoint x: 490, endPoint y: 177, distance: 19.3
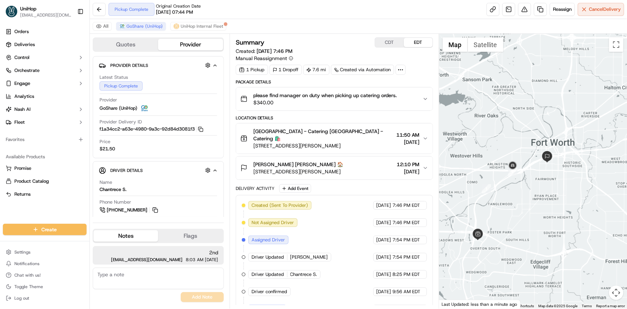
click at [493, 180] on div at bounding box center [533, 171] width 188 height 274
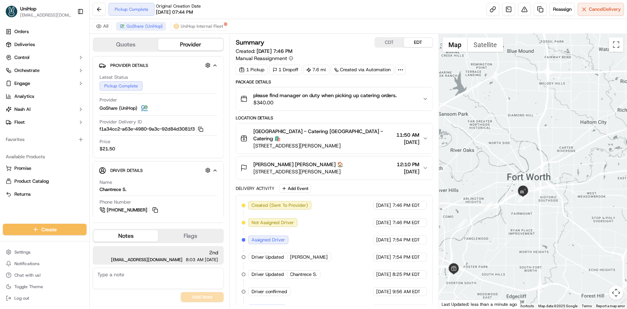
click at [12, 209] on div "Orders Deliveries Control Orchestrate Engage Analytics [PERSON_NAME] Fleet Favo…" at bounding box center [44, 120] width 89 height 195
click at [531, 178] on div at bounding box center [533, 171] width 188 height 274
click at [520, 205] on div at bounding box center [533, 171] width 188 height 274
drag, startPoint x: 535, startPoint y: 185, endPoint x: 526, endPoint y: 195, distance: 13.2
click at [535, 167] on div at bounding box center [533, 171] width 188 height 274
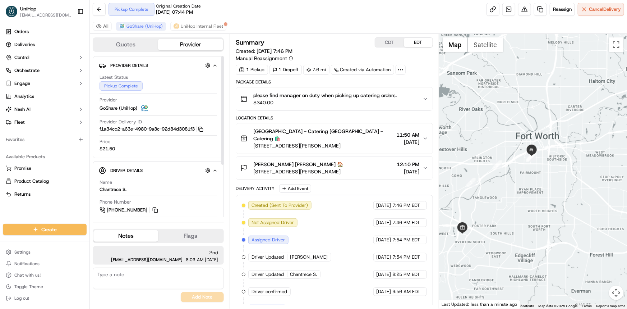
drag, startPoint x: 507, startPoint y: 171, endPoint x: 502, endPoint y: 156, distance: 15.5
click at [515, 157] on div at bounding box center [533, 171] width 188 height 274
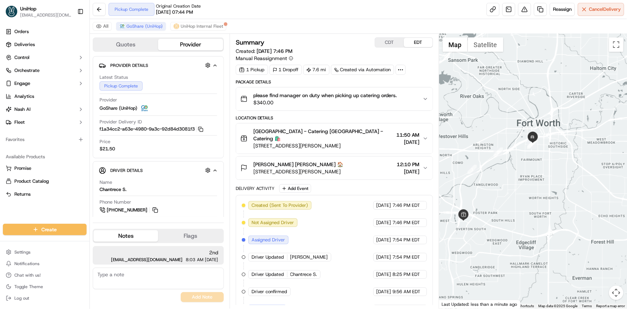
drag, startPoint x: 529, startPoint y: 146, endPoint x: 526, endPoint y: 151, distance: 6.3
click at [533, 171] on div at bounding box center [627, 171] width 188 height 0
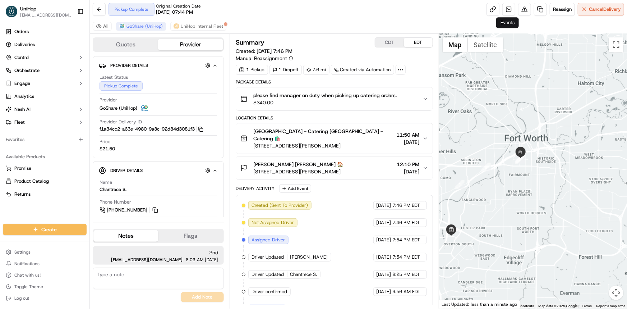
click at [539, 172] on div "Status : Pickup Complete Date : 09/16/2025 11:57 AM" at bounding box center [533, 171] width 188 height 274
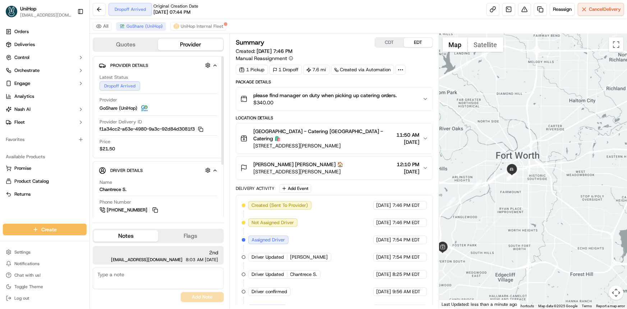
drag, startPoint x: 521, startPoint y: 218, endPoint x: 527, endPoint y: 209, distance: 10.7
click at [524, 215] on div at bounding box center [533, 171] width 188 height 274
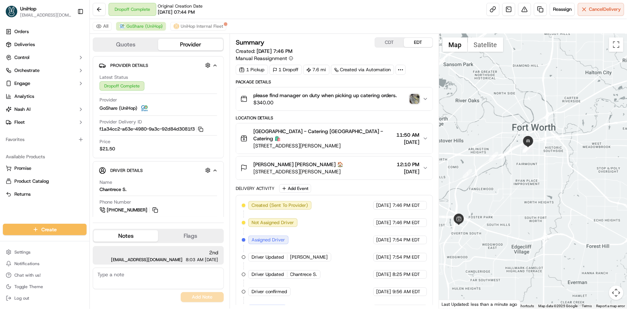
click at [415, 96] on img "button" at bounding box center [414, 99] width 10 height 10
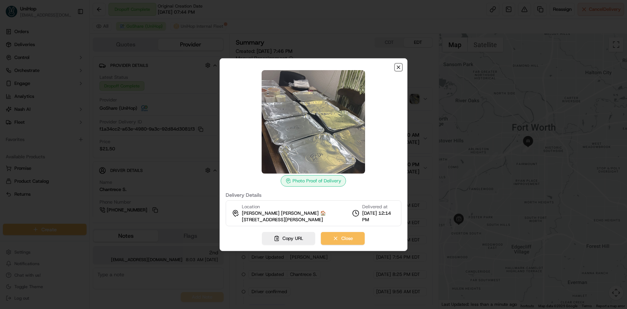
click at [397, 64] on icon "button" at bounding box center [398, 67] width 6 height 6
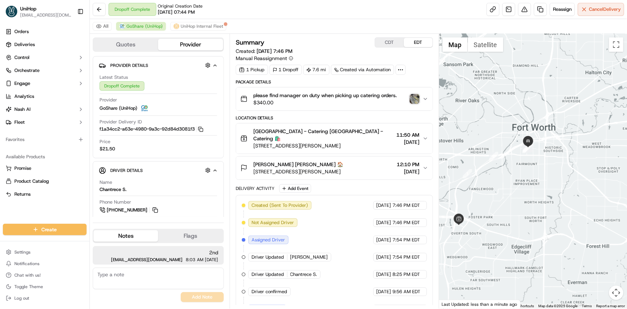
scroll to position [92, 0]
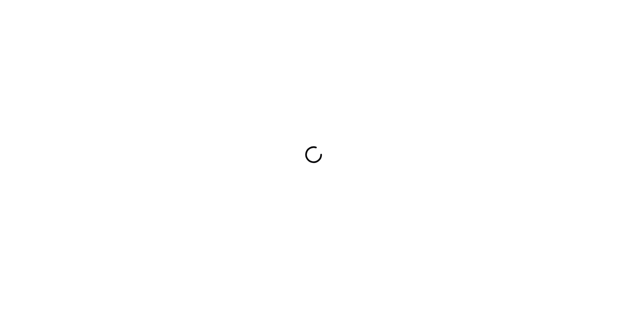
click at [7, 192] on div at bounding box center [313, 154] width 627 height 309
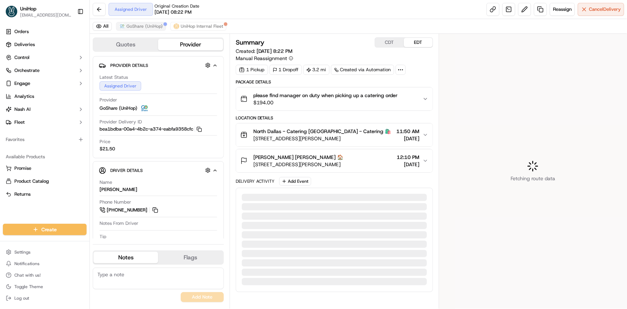
click at [147, 31] on div "All GoShare (UniHop) UniHop Internal Fleet" at bounding box center [358, 26] width 537 height 15
click at [144, 23] on button "GoShare (UniHop)" at bounding box center [141, 26] width 50 height 9
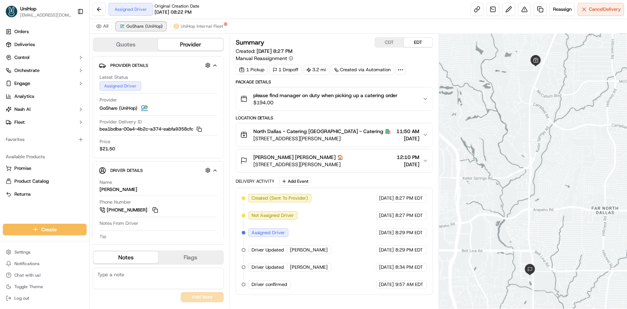
click at [144, 25] on span "GoShare (UniHop)" at bounding box center [144, 26] width 36 height 6
click at [546, 195] on div at bounding box center [533, 171] width 188 height 274
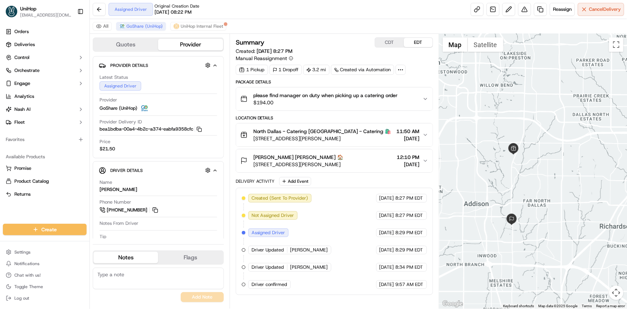
drag, startPoint x: 533, startPoint y: 201, endPoint x: 516, endPoint y: 197, distance: 17.5
click at [516, 197] on div at bounding box center [533, 171] width 188 height 274
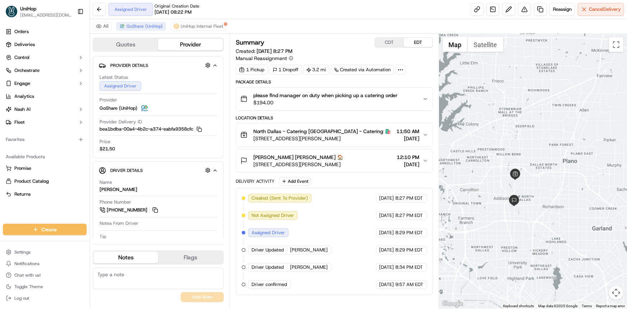
drag, startPoint x: 498, startPoint y: 205, endPoint x: 495, endPoint y: 202, distance: 4.3
click at [496, 203] on div at bounding box center [533, 171] width 188 height 274
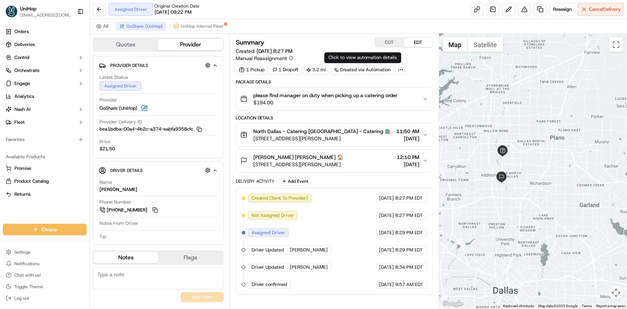
drag, startPoint x: 490, startPoint y: 190, endPoint x: 493, endPoint y: 206, distance: 16.8
click at [492, 203] on div at bounding box center [533, 171] width 188 height 274
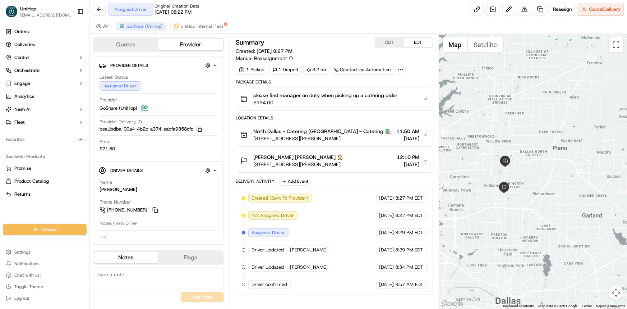
drag, startPoint x: 536, startPoint y: 169, endPoint x: 529, endPoint y: 171, distance: 7.1
click at [533, 169] on div at bounding box center [533, 171] width 188 height 274
drag, startPoint x: 532, startPoint y: 133, endPoint x: 527, endPoint y: 125, distance: 9.6
click at [528, 126] on div at bounding box center [533, 171] width 188 height 274
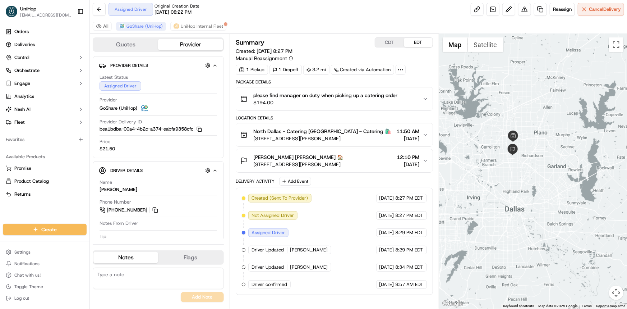
drag, startPoint x: 524, startPoint y: 151, endPoint x: 533, endPoint y: 155, distance: 9.8
click at [533, 155] on div at bounding box center [533, 171] width 188 height 274
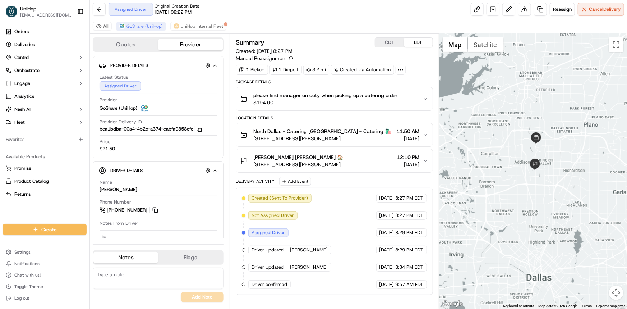
click at [521, 154] on div at bounding box center [533, 171] width 188 height 274
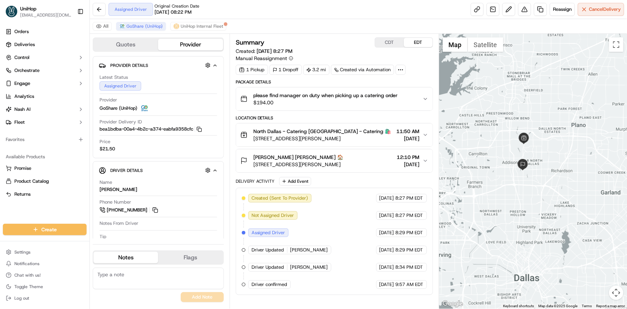
drag, startPoint x: 527, startPoint y: 207, endPoint x: 520, endPoint y: 201, distance: 8.9
click at [521, 201] on div at bounding box center [533, 171] width 188 height 274
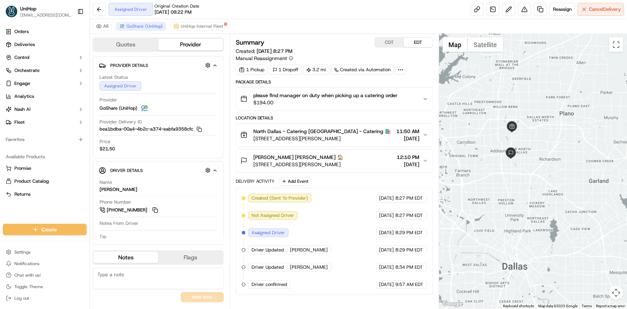
click at [521, 176] on div at bounding box center [533, 171] width 188 height 274
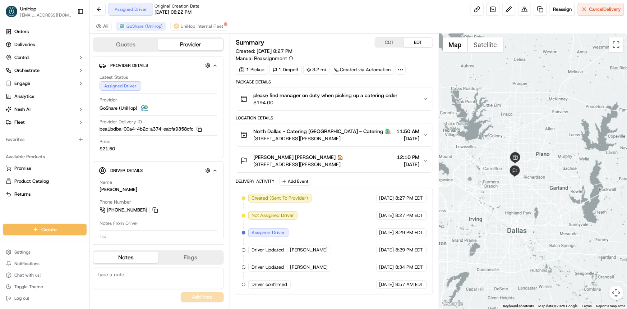
click at [520, 197] on div at bounding box center [533, 171] width 188 height 274
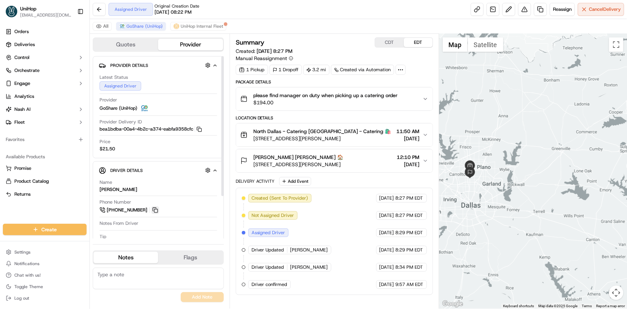
click at [155, 206] on button at bounding box center [155, 210] width 8 height 8
click at [73, 211] on div "Orders Deliveries Control Orchestrate Engage Analytics [PERSON_NAME] Fleet Favo…" at bounding box center [44, 120] width 89 height 195
click at [515, 181] on div at bounding box center [533, 171] width 188 height 274
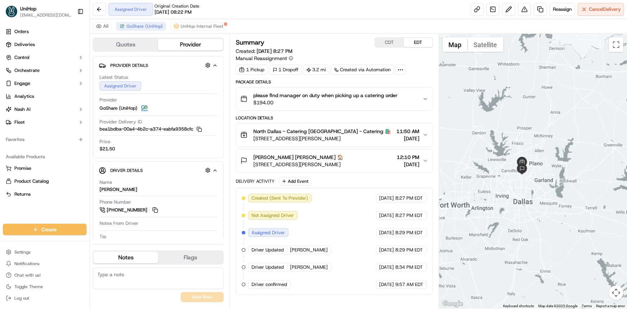
drag, startPoint x: 497, startPoint y: 177, endPoint x: 509, endPoint y: 185, distance: 13.9
click at [507, 185] on div at bounding box center [533, 171] width 188 height 274
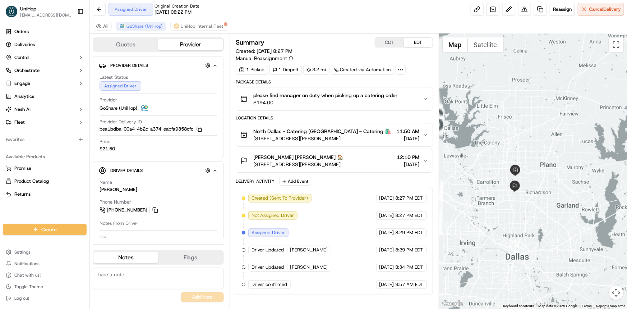
drag, startPoint x: 534, startPoint y: 194, endPoint x: 548, endPoint y: 207, distance: 19.1
click at [548, 208] on div at bounding box center [533, 171] width 188 height 274
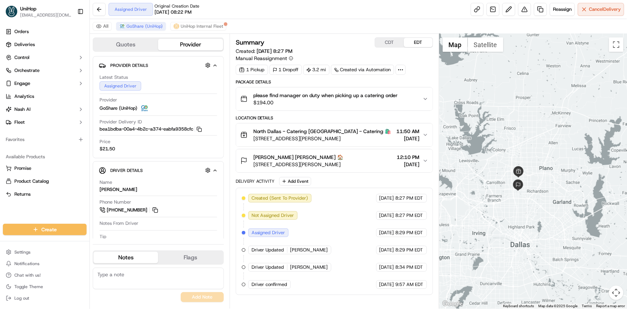
click at [508, 152] on div at bounding box center [533, 171] width 188 height 274
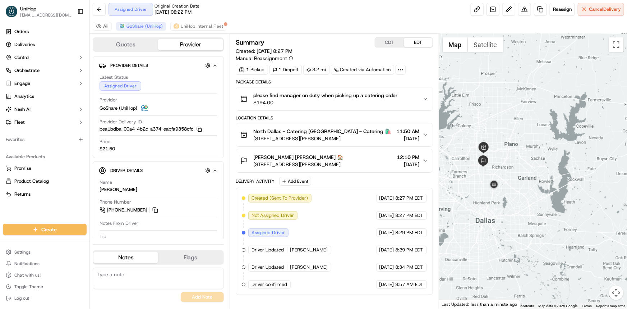
click at [516, 161] on div at bounding box center [533, 171] width 188 height 274
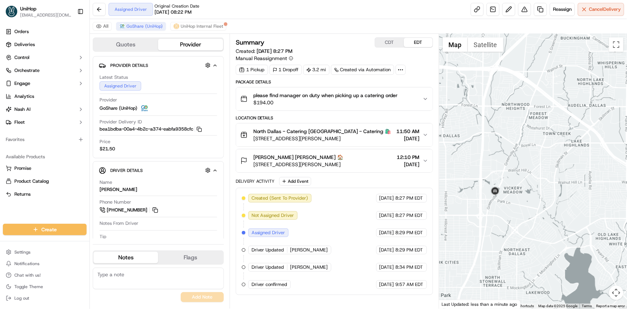
drag, startPoint x: 512, startPoint y: 136, endPoint x: 499, endPoint y: 150, distance: 18.5
click at [514, 132] on div at bounding box center [533, 171] width 188 height 274
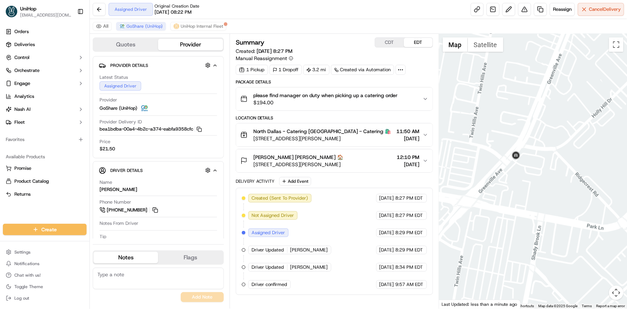
drag, startPoint x: 510, startPoint y: 172, endPoint x: 509, endPoint y: 180, distance: 7.6
click at [509, 180] on div at bounding box center [533, 171] width 188 height 274
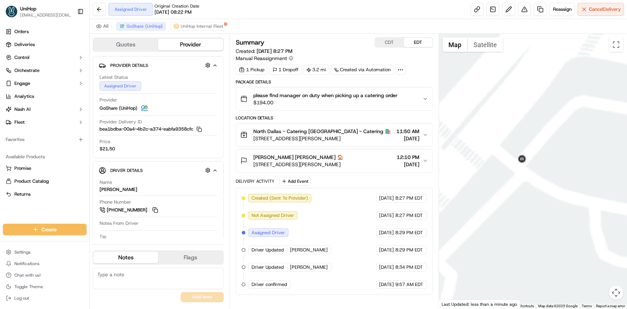
drag, startPoint x: 513, startPoint y: 175, endPoint x: 527, endPoint y: 196, distance: 25.6
click at [528, 198] on div at bounding box center [533, 171] width 188 height 274
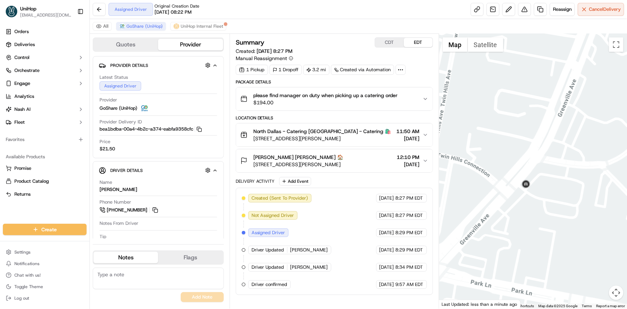
drag, startPoint x: 481, startPoint y: 143, endPoint x: 510, endPoint y: 161, distance: 34.3
click at [509, 161] on div at bounding box center [533, 171] width 188 height 274
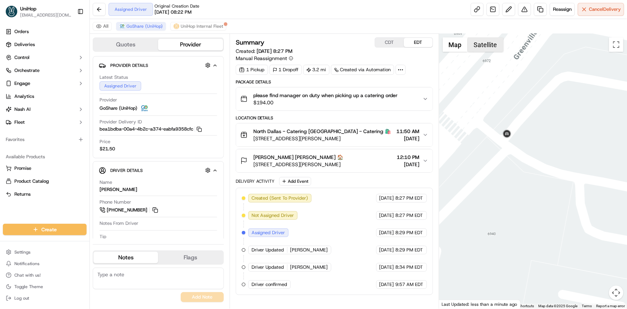
click at [485, 39] on button "Satellite" at bounding box center [486, 44] width 36 height 14
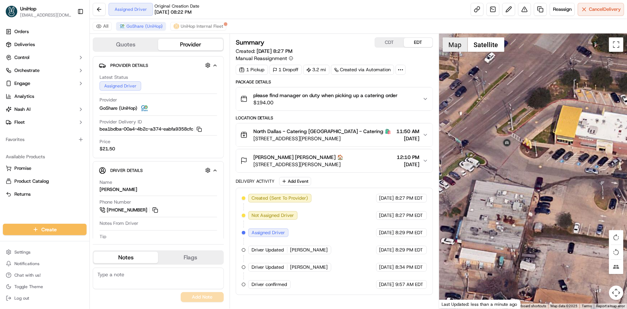
click at [457, 43] on button "Map" at bounding box center [454, 44] width 25 height 14
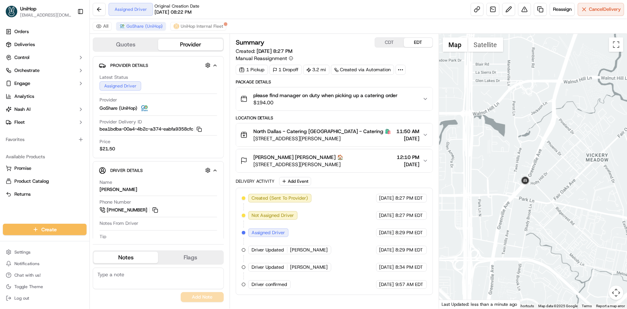
click at [536, 229] on div at bounding box center [533, 171] width 188 height 274
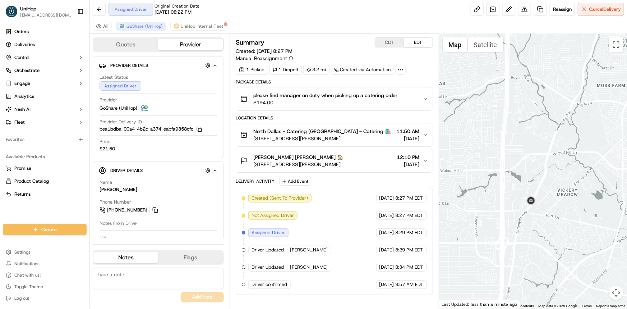
drag, startPoint x: 473, startPoint y: 136, endPoint x: 496, endPoint y: 171, distance: 41.7
click at [496, 171] on div at bounding box center [533, 171] width 188 height 274
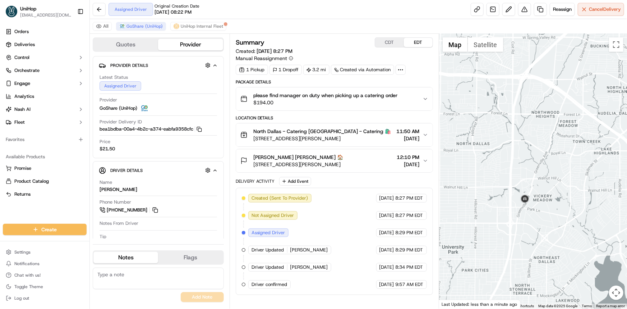
click at [511, 161] on div at bounding box center [533, 171] width 188 height 274
drag, startPoint x: 507, startPoint y: 168, endPoint x: 513, endPoint y: 172, distance: 7.0
click at [513, 172] on div at bounding box center [533, 171] width 188 height 274
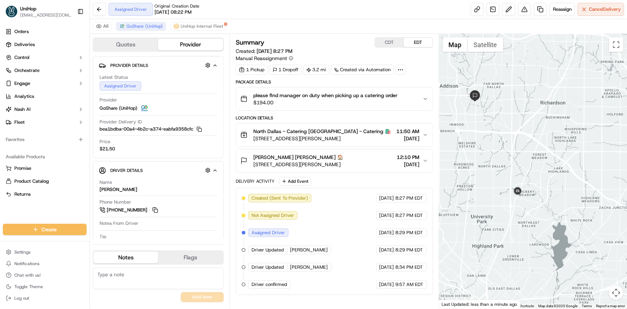
drag, startPoint x: 502, startPoint y: 162, endPoint x: 505, endPoint y: 161, distance: 3.6
click at [505, 161] on div at bounding box center [533, 171] width 188 height 274
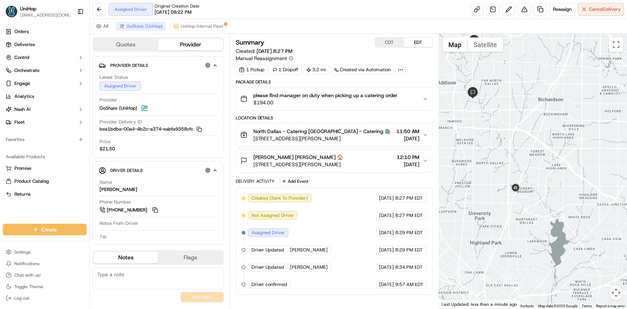
drag, startPoint x: 550, startPoint y: 169, endPoint x: 563, endPoint y: 180, distance: 17.1
click at [550, 168] on div at bounding box center [533, 171] width 188 height 274
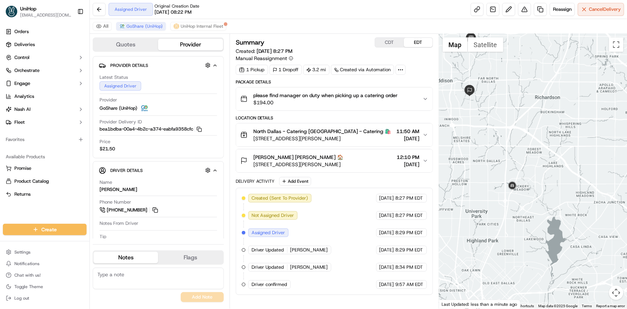
drag, startPoint x: 560, startPoint y: 180, endPoint x: 486, endPoint y: 140, distance: 83.4
click at [559, 183] on div at bounding box center [533, 171] width 188 height 274
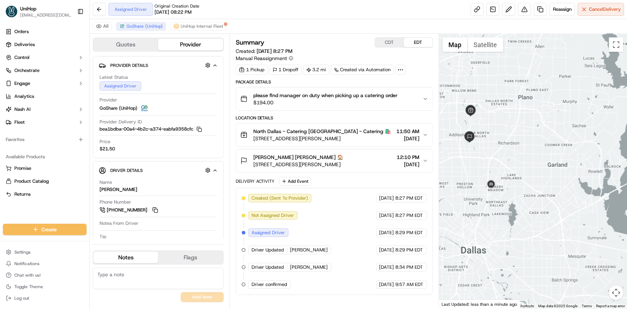
click at [498, 169] on div at bounding box center [533, 171] width 188 height 274
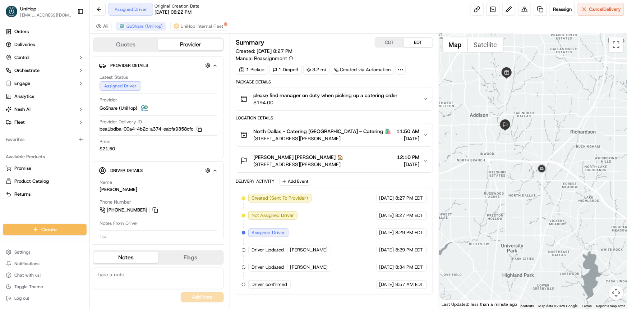
drag, startPoint x: 521, startPoint y: 149, endPoint x: 526, endPoint y: 138, distance: 12.1
click at [527, 138] on div at bounding box center [533, 171] width 188 height 274
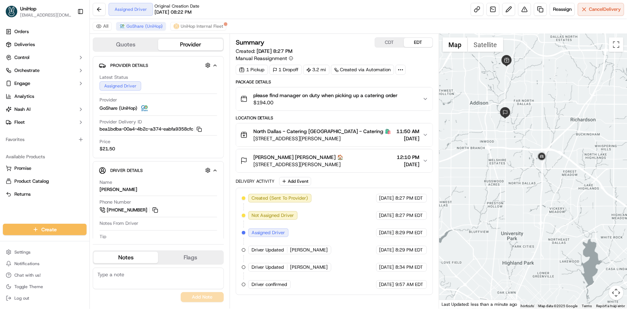
drag, startPoint x: 517, startPoint y: 142, endPoint x: 502, endPoint y: 158, distance: 22.4
click at [503, 158] on div at bounding box center [533, 171] width 188 height 274
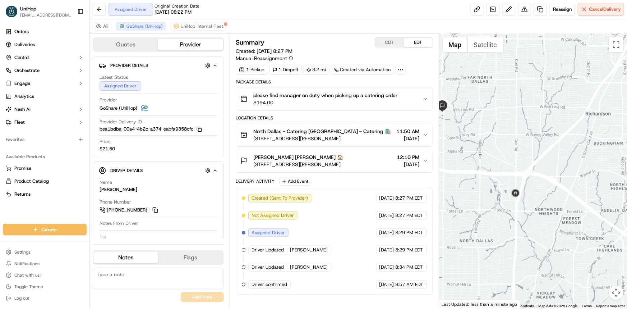
drag, startPoint x: 499, startPoint y: 156, endPoint x: 500, endPoint y: 162, distance: 6.9
click at [500, 161] on div at bounding box center [533, 171] width 188 height 274
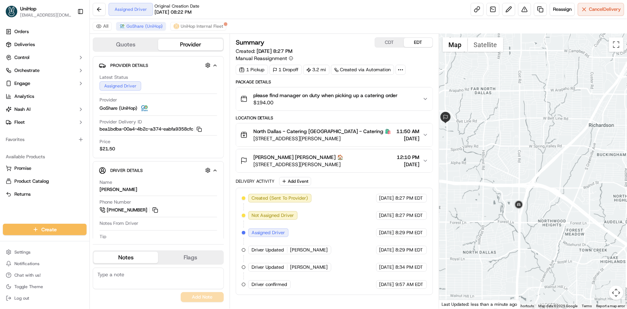
drag, startPoint x: 252, startPoint y: 140, endPoint x: 352, endPoint y: 139, distance: 99.5
click at [359, 139] on div "North Dallas - Catering North Dallas - Catering 🛍️ 17437 Preston Rd, Dallas, TX…" at bounding box center [315, 135] width 151 height 14
drag, startPoint x: 252, startPoint y: 164, endPoint x: 371, endPoint y: 163, distance: 119.6
click at [371, 163] on div "Yolanda Thomas Yolanda Thomas 🏠 14755 Preston Rd #420, Dallas, TX 75254, USA 12…" at bounding box center [331, 160] width 182 height 14
copy span "14755 Preston Rd #420, Dallas, TX 75254, USA"
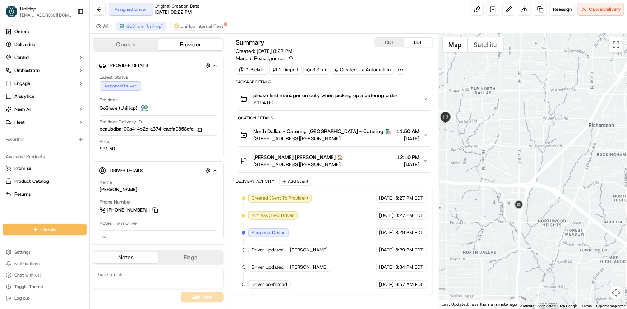
click at [152, 274] on textarea at bounding box center [158, 278] width 131 height 22
type textarea "7 mins"
click at [550, 196] on div at bounding box center [533, 171] width 188 height 274
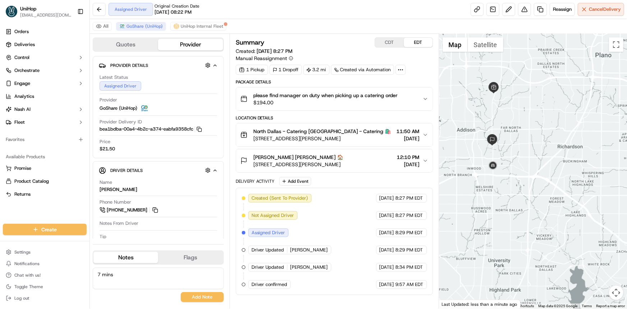
click at [573, 195] on div at bounding box center [533, 171] width 188 height 274
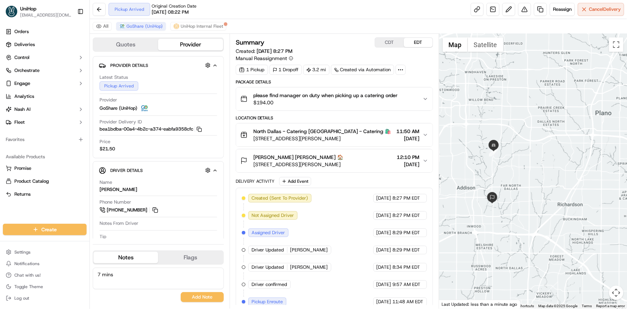
click at [541, 193] on div at bounding box center [533, 171] width 188 height 274
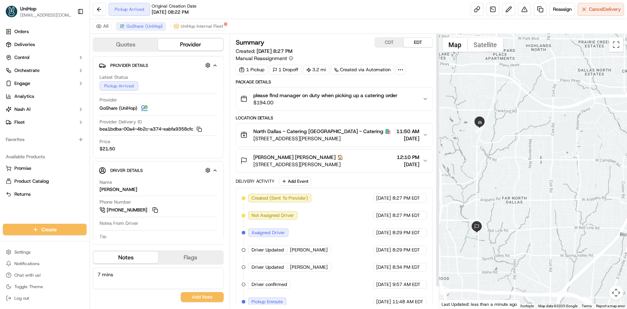
click at [535, 175] on div at bounding box center [533, 171] width 188 height 274
click at [47, 207] on div "Orders Deliveries Control Orchestrate Engage Analytics [PERSON_NAME] Fleet Favo…" at bounding box center [44, 120] width 89 height 195
drag, startPoint x: 550, startPoint y: 176, endPoint x: 544, endPoint y: 180, distance: 6.2
click at [548, 180] on div at bounding box center [533, 171] width 188 height 274
click at [156, 208] on button at bounding box center [155, 210] width 8 height 8
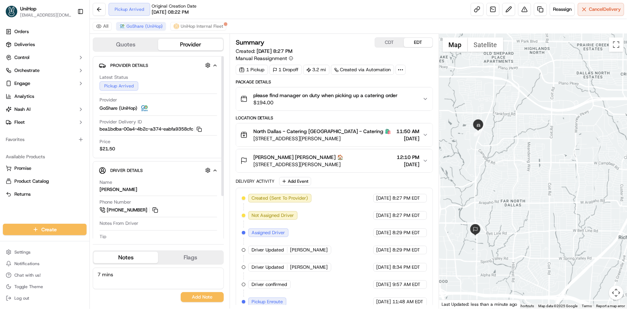
click at [390, 43] on button "CDT" at bounding box center [389, 42] width 29 height 9
click at [57, 206] on div "Orders Deliveries Control Orchestrate Engage Analytics [PERSON_NAME] Fleet Favo…" at bounding box center [44, 120] width 89 height 195
click at [416, 38] on button "EDT" at bounding box center [418, 42] width 29 height 9
click at [529, 158] on div at bounding box center [533, 171] width 188 height 274
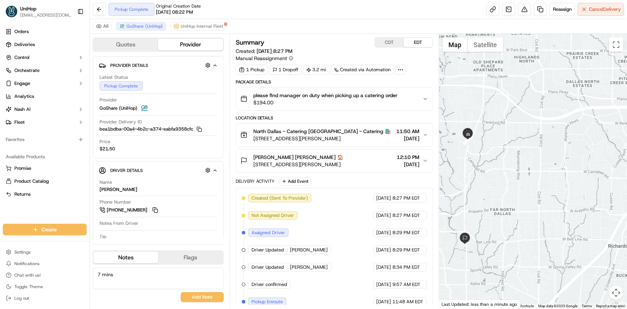
click at [507, 173] on div at bounding box center [533, 171] width 188 height 274
drag, startPoint x: 484, startPoint y: 161, endPoint x: 341, endPoint y: 46, distance: 183.3
click at [488, 158] on div at bounding box center [533, 171] width 188 height 274
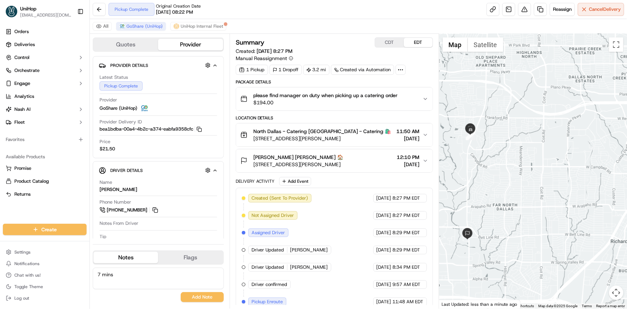
drag, startPoint x: 510, startPoint y: 170, endPoint x: 524, endPoint y: 147, distance: 26.3
click at [514, 162] on div at bounding box center [533, 171] width 188 height 274
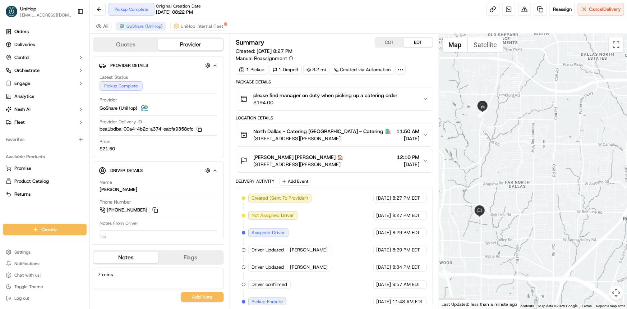
drag, startPoint x: 529, startPoint y: 147, endPoint x: 542, endPoint y: 139, distance: 15.5
click at [542, 139] on div at bounding box center [533, 171] width 188 height 274
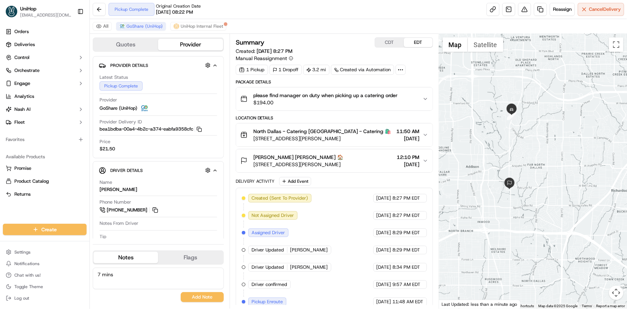
drag, startPoint x: 520, startPoint y: 151, endPoint x: 516, endPoint y: 155, distance: 5.3
click at [517, 153] on div at bounding box center [533, 171] width 188 height 274
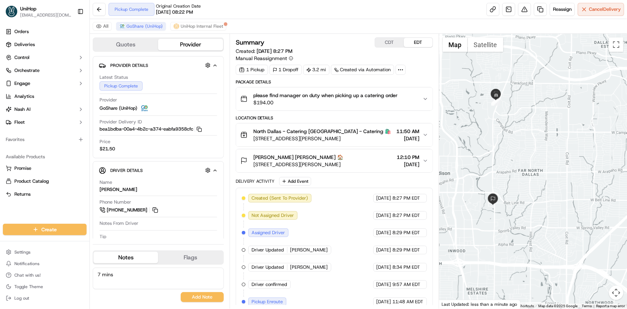
drag, startPoint x: 519, startPoint y: 147, endPoint x: 521, endPoint y: 162, distance: 15.2
click at [521, 161] on div at bounding box center [533, 171] width 188 height 274
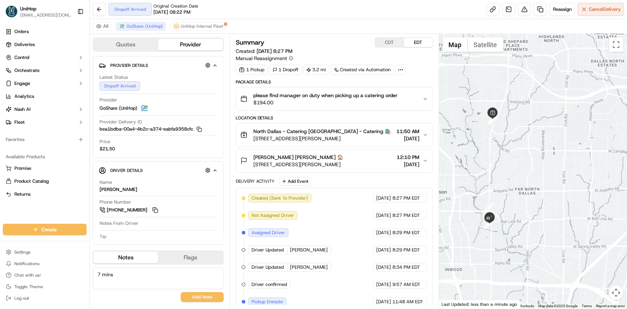
drag, startPoint x: 528, startPoint y: 171, endPoint x: 528, endPoint y: 168, distance: 3.6
click at [527, 166] on div at bounding box center [533, 171] width 188 height 274
click at [537, 165] on div at bounding box center [533, 171] width 188 height 274
click at [532, 171] on div at bounding box center [533, 171] width 188 height 274
drag, startPoint x: 530, startPoint y: 171, endPoint x: 524, endPoint y: 173, distance: 6.6
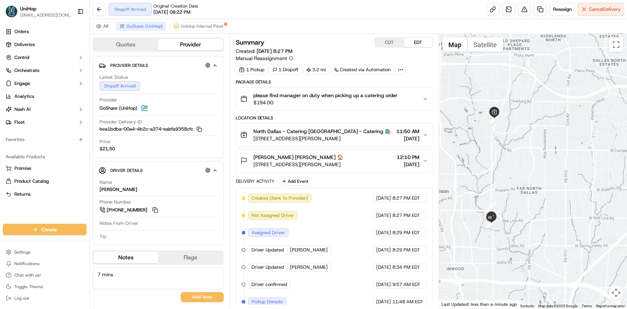
click at [527, 170] on div at bounding box center [533, 171] width 188 height 274
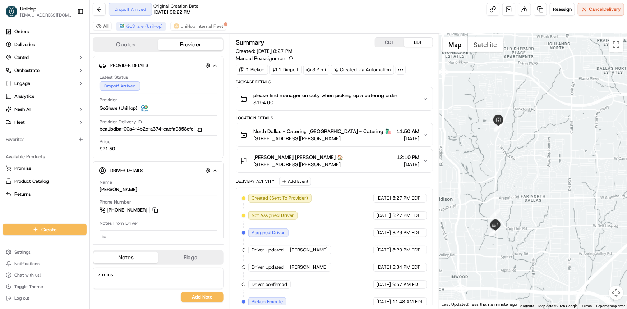
click at [9, 206] on div "Orders Deliveries Control Orchestrate Engage Analytics [PERSON_NAME] Fleet Favo…" at bounding box center [44, 120] width 89 height 195
click at [531, 165] on div at bounding box center [533, 171] width 188 height 274
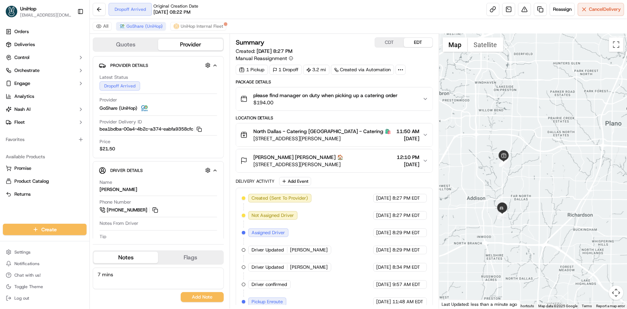
drag, startPoint x: 539, startPoint y: 190, endPoint x: 533, endPoint y: 183, distance: 9.7
click at [538, 190] on div at bounding box center [533, 171] width 188 height 274
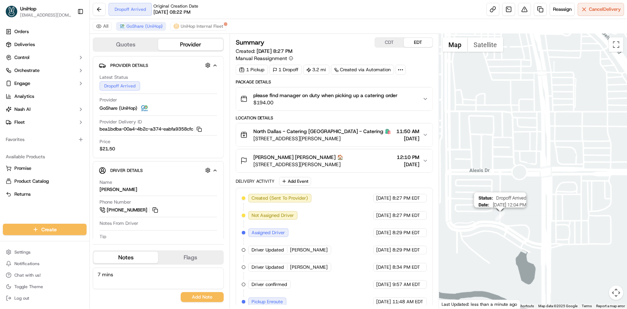
drag, startPoint x: 521, startPoint y: 222, endPoint x: 519, endPoint y: 225, distance: 3.7
click at [520, 223] on div "Status : Dropoff Arrived Date : 09/16/2025 12:04 PM" at bounding box center [533, 171] width 188 height 274
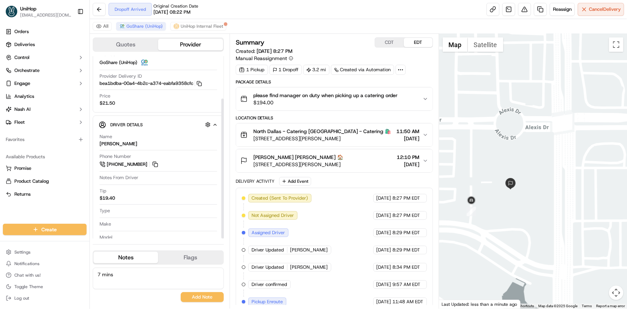
scroll to position [55, 0]
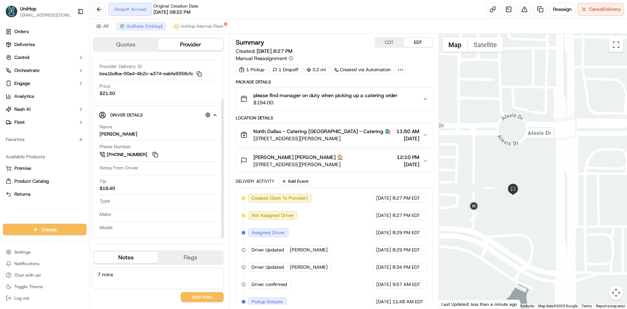
drag, startPoint x: 498, startPoint y: 205, endPoint x: 505, endPoint y: 216, distance: 13.1
click at [505, 216] on div at bounding box center [533, 171] width 188 height 274
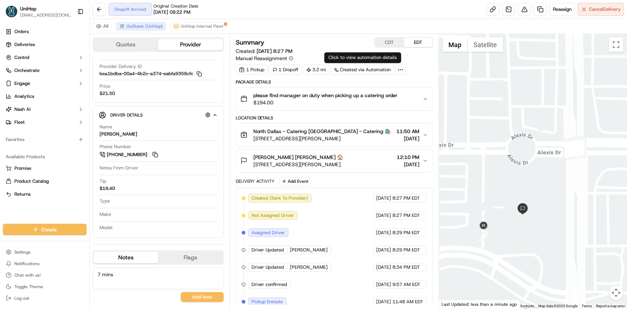
drag, startPoint x: 529, startPoint y: 209, endPoint x: 520, endPoint y: 197, distance: 14.9
click at [528, 194] on div at bounding box center [533, 171] width 188 height 274
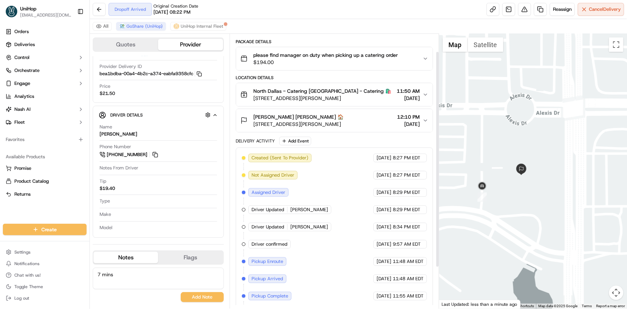
scroll to position [75, 0]
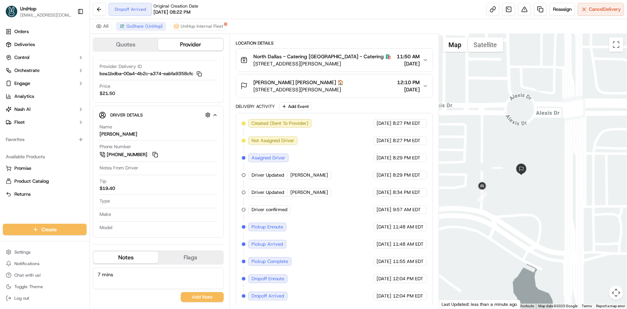
drag, startPoint x: 535, startPoint y: 177, endPoint x: 532, endPoint y: 164, distance: 13.1
click at [532, 164] on div at bounding box center [533, 171] width 188 height 274
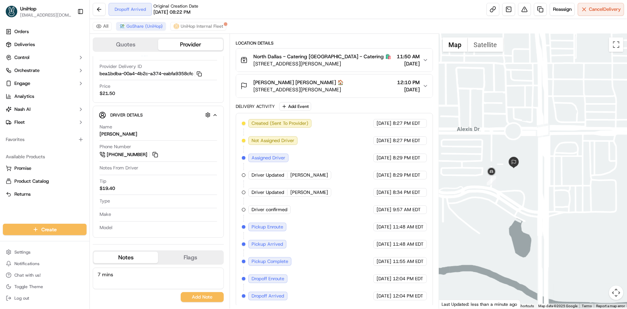
drag, startPoint x: 521, startPoint y: 194, endPoint x: 518, endPoint y: 203, distance: 9.1
click at [519, 199] on div at bounding box center [533, 171] width 188 height 274
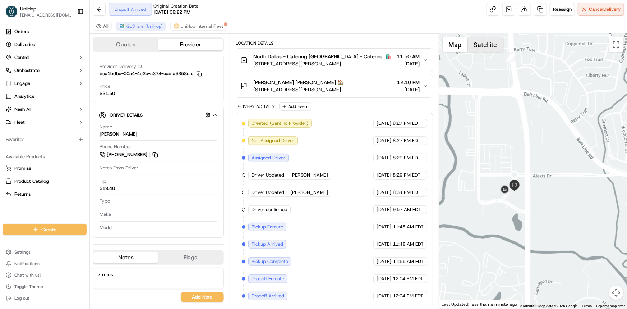
click at [492, 46] on button "Satellite" at bounding box center [486, 44] width 36 height 14
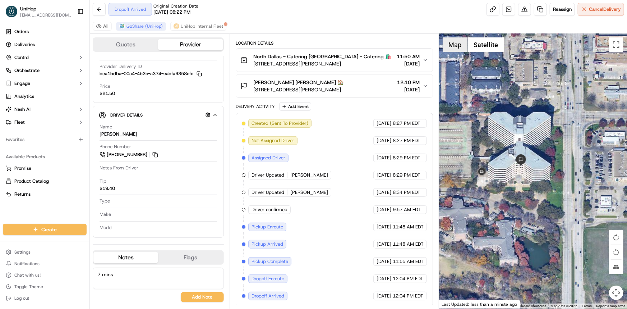
click at [455, 43] on button "Map" at bounding box center [454, 44] width 25 height 14
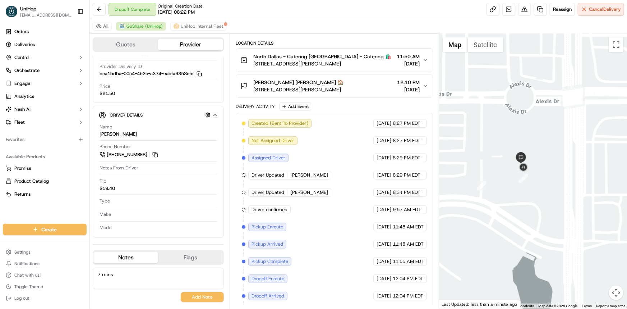
click at [533, 153] on div at bounding box center [533, 171] width 188 height 274
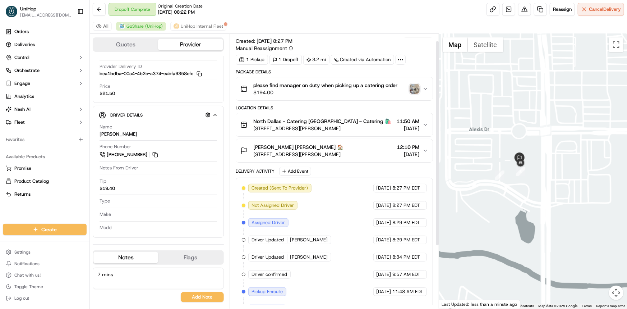
scroll to position [0, 0]
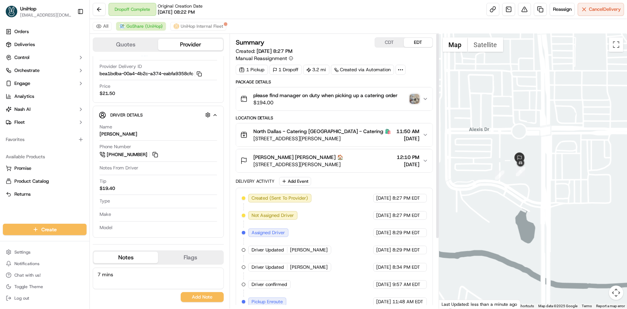
click at [414, 98] on img "button" at bounding box center [414, 99] width 10 height 10
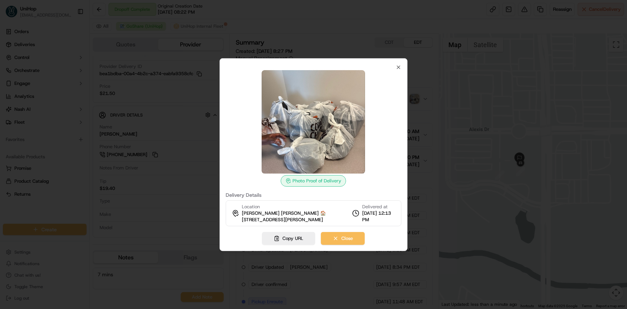
click at [401, 63] on div "Photo Proof of Delivery Delivery Details Location Yolanda Thomas Yolanda Thomas…" at bounding box center [313, 154] width 188 height 193
drag, startPoint x: 400, startPoint y: 65, endPoint x: 379, endPoint y: 167, distance: 104.2
click at [400, 65] on icon "button" at bounding box center [398, 67] width 6 height 6
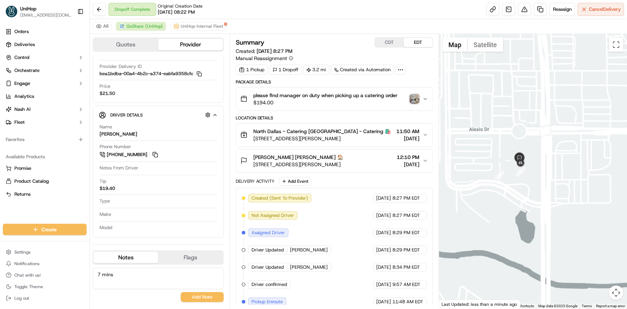
scroll to position [92, 0]
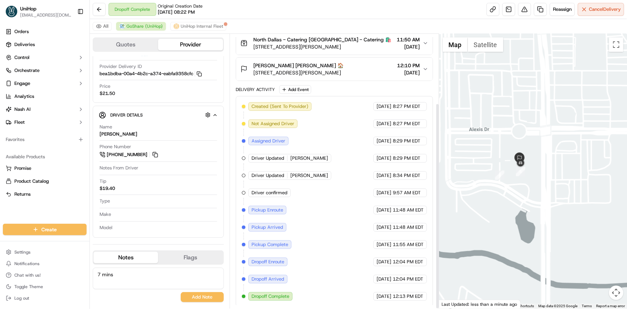
click at [514, 222] on div at bounding box center [533, 171] width 188 height 274
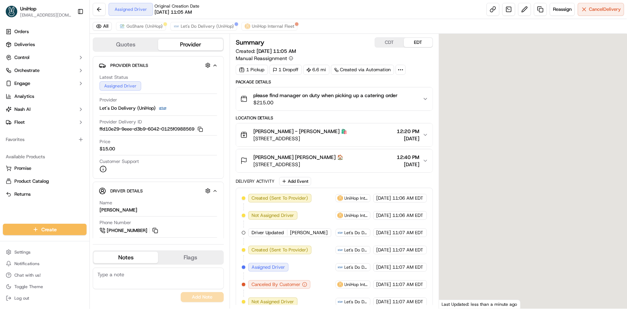
click at [209, 21] on div "All GoShare (UniHop) Let's Do Delivery (UniHop) UniHop Internal Fleet" at bounding box center [358, 26] width 537 height 15
click at [210, 26] on span "Let's Do Delivery (UniHop)" at bounding box center [207, 26] width 53 height 6
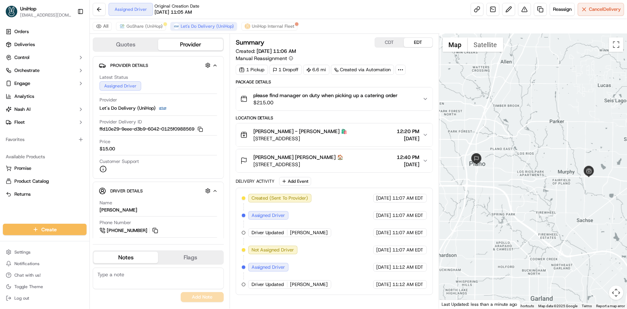
click at [498, 185] on div at bounding box center [533, 171] width 188 height 274
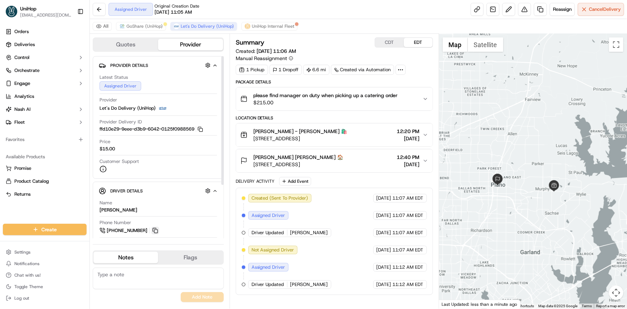
click at [154, 229] on button at bounding box center [155, 230] width 8 height 8
click at [49, 208] on div "Orders Deliveries Control Orchestrate Engage Analytics [PERSON_NAME] Fleet Favo…" at bounding box center [44, 120] width 89 height 195
drag, startPoint x: 255, startPoint y: 156, endPoint x: 292, endPoint y: 156, distance: 37.0
click at [293, 156] on span "[PERSON_NAME] [PERSON_NAME] 🏠" at bounding box center [298, 156] width 90 height 7
drag, startPoint x: 252, startPoint y: 155, endPoint x: 293, endPoint y: 156, distance: 41.3
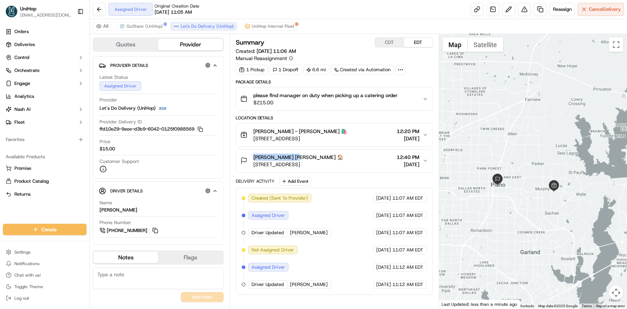
click at [293, 156] on div "[PERSON_NAME] [PERSON_NAME] 🏠 [STREET_ADDRESS]" at bounding box center [291, 160] width 103 height 14
copy span "[PERSON_NAME]"
click at [4, 207] on div "Orders Deliveries Control Orchestrate Engage Analytics [PERSON_NAME] Fleet Favo…" at bounding box center [44, 120] width 89 height 195
click at [147, 26] on span "GoShare (UniHop)" at bounding box center [144, 26] width 36 height 6
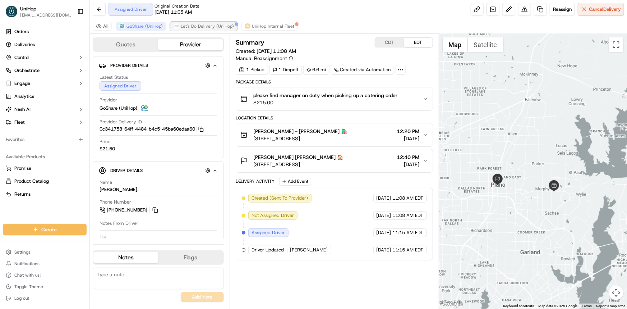
click at [190, 24] on span "Let's Do Delivery (UniHop)" at bounding box center [207, 26] width 53 height 6
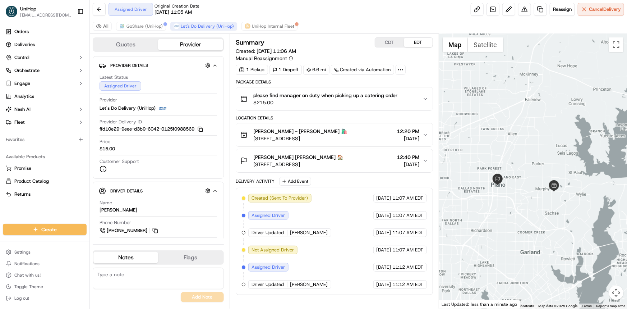
click at [19, 207] on div "Orders Deliveries Control Orchestrate Engage Analytics [PERSON_NAME] Fleet Favo…" at bounding box center [44, 120] width 89 height 195
click at [493, 212] on div at bounding box center [533, 171] width 188 height 274
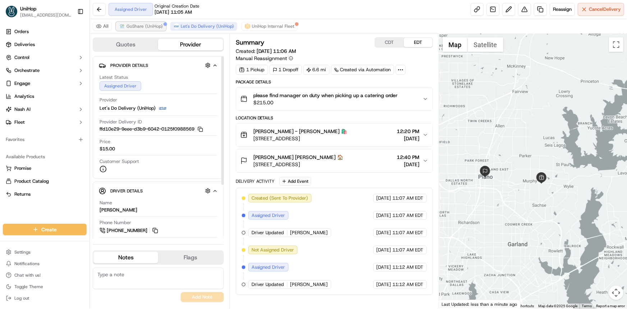
click at [152, 27] on span "GoShare (UniHop)" at bounding box center [144, 26] width 36 height 6
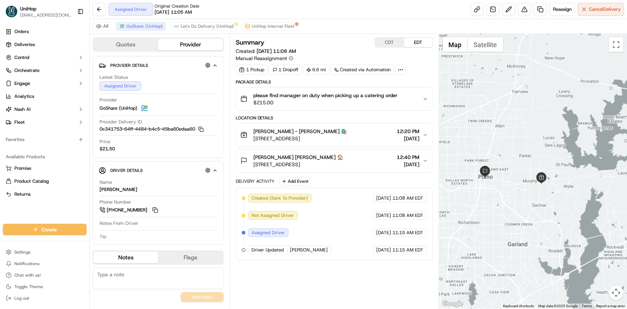
click at [16, 210] on div "Orders Deliveries Control Orchestrate Engage Analytics [PERSON_NAME] Fleet Favo…" at bounding box center [44, 120] width 89 height 195
click at [26, 210] on div "Orders Deliveries Control Orchestrate Engage Analytics [PERSON_NAME] Fleet Favo…" at bounding box center [44, 120] width 89 height 195
drag, startPoint x: 504, startPoint y: 181, endPoint x: 501, endPoint y: 167, distance: 13.9
click at [506, 185] on div at bounding box center [533, 171] width 188 height 274
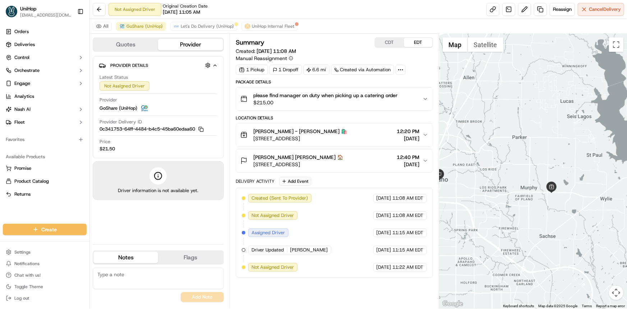
click at [520, 174] on div at bounding box center [533, 171] width 188 height 274
drag, startPoint x: 518, startPoint y: 174, endPoint x: 507, endPoint y: 176, distance: 11.6
click at [518, 174] on div at bounding box center [533, 171] width 188 height 274
click at [386, 36] on div "Summary CDT EDT Created: [DATE] 11:08 AM Manual Reassignment 1 Pickup 1 Dropoff…" at bounding box center [334, 171] width 209 height 274
click at [386, 39] on button "CDT" at bounding box center [389, 42] width 29 height 9
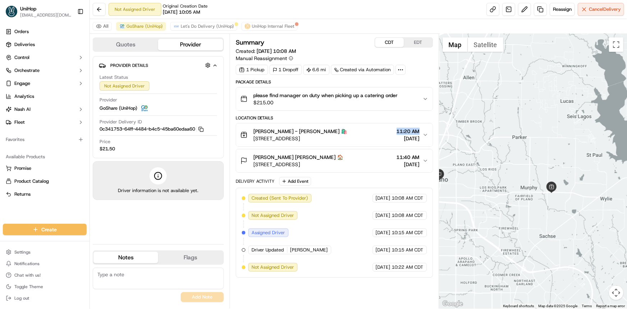
drag, startPoint x: 395, startPoint y: 127, endPoint x: 419, endPoint y: 128, distance: 24.4
click at [419, 128] on span "11:20 AM" at bounding box center [408, 131] width 23 height 7
copy span "11:20 AM"
click at [75, 205] on div "Orders Deliveries Control Orchestrate Engage Analytics [PERSON_NAME] Fleet Favo…" at bounding box center [44, 120] width 89 height 195
drag, startPoint x: 414, startPoint y: 129, endPoint x: 422, endPoint y: 129, distance: 7.2
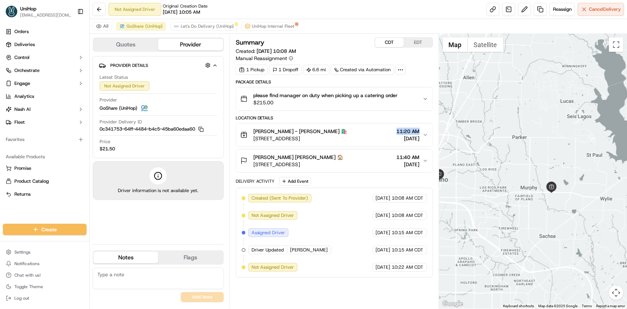
click at [422, 129] on div "[PERSON_NAME] - Catering [PERSON_NAME] - Catering 🛍️ [STREET_ADDRESS] 11:20 AM …" at bounding box center [331, 135] width 182 height 14
copy span "11:20 AM"
click at [42, 204] on div "Orders Deliveries Control Orchestrate Engage Analytics [PERSON_NAME] Fleet Favo…" at bounding box center [44, 120] width 89 height 195
click at [56, 208] on div "Orders Deliveries Control Orchestrate Engage Analytics [PERSON_NAME] Fleet Favo…" at bounding box center [44, 120] width 89 height 195
click at [51, 207] on div "Orders Deliveries Control Orchestrate Engage Analytics [PERSON_NAME] Fleet Favo…" at bounding box center [44, 120] width 89 height 195
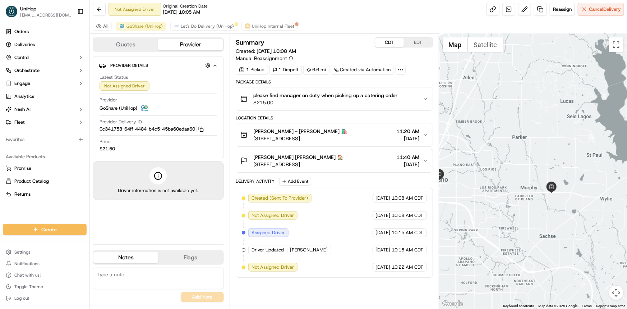
click at [425, 98] on icon "button" at bounding box center [425, 99] width 6 height 6
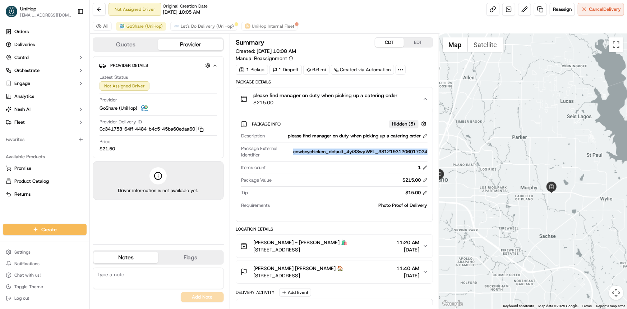
drag, startPoint x: 291, startPoint y: 151, endPoint x: 427, endPoint y: 153, distance: 136.5
click at [427, 153] on div "cowboychicken_default_4yi83wyWEL_38121931206017024" at bounding box center [360, 151] width 134 height 6
copy div "cowboychicken_default_4yi83wyWEL_38121931206017024"
click at [421, 94] on div "please find manager on duty when picking up a catering order $215.00" at bounding box center [331, 99] width 182 height 14
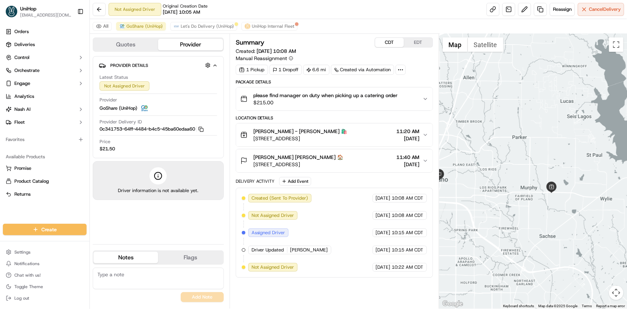
click at [519, 178] on div at bounding box center [533, 171] width 188 height 274
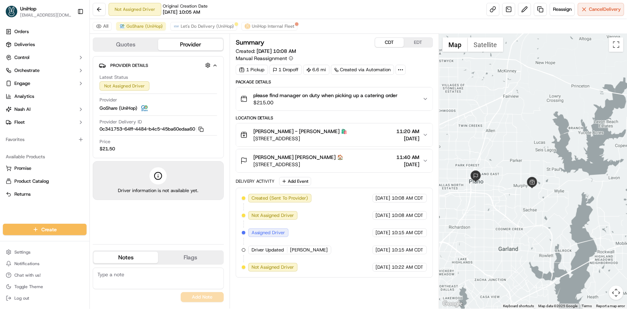
click at [418, 47] on div "CDT EDT" at bounding box center [404, 42] width 58 height 10
click at [414, 40] on button "EDT" at bounding box center [418, 42] width 29 height 9
drag, startPoint x: 66, startPoint y: 209, endPoint x: 194, endPoint y: 286, distance: 149.6
click at [66, 209] on div "Orders Deliveries Control Orchestrate Engage Analytics [PERSON_NAME] Fleet Favo…" at bounding box center [44, 120] width 89 height 195
click at [13, 209] on div "Orders Deliveries Control Orchestrate Engage Analytics [PERSON_NAME] Fleet Favo…" at bounding box center [44, 120] width 89 height 195
